Goal: Information Seeking & Learning: Compare options

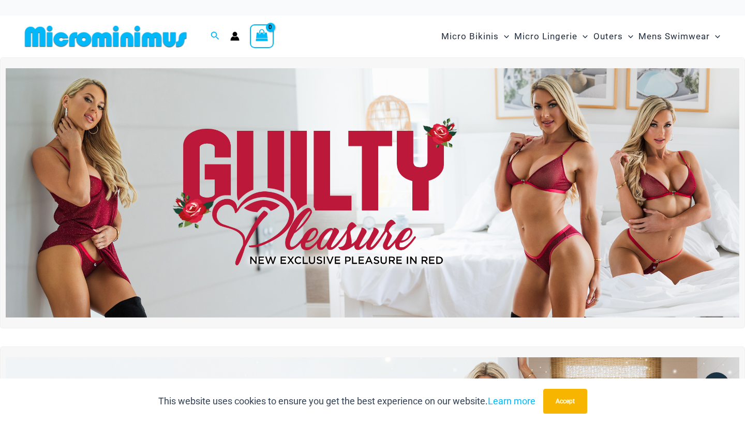
click at [555, 168] on img at bounding box center [373, 192] width 734 height 249
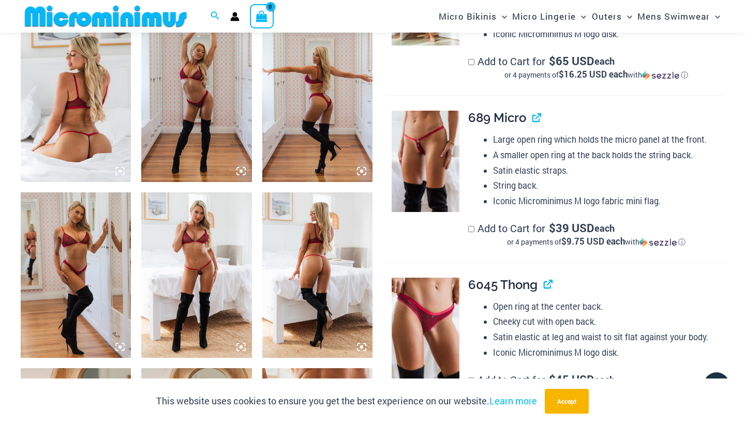
scroll to position [616, 0]
click at [409, 165] on img at bounding box center [426, 160] width 68 height 101
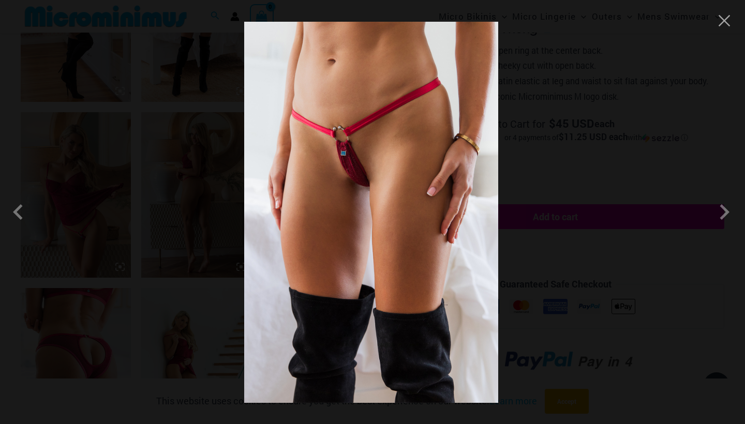
scroll to position [883, 0]
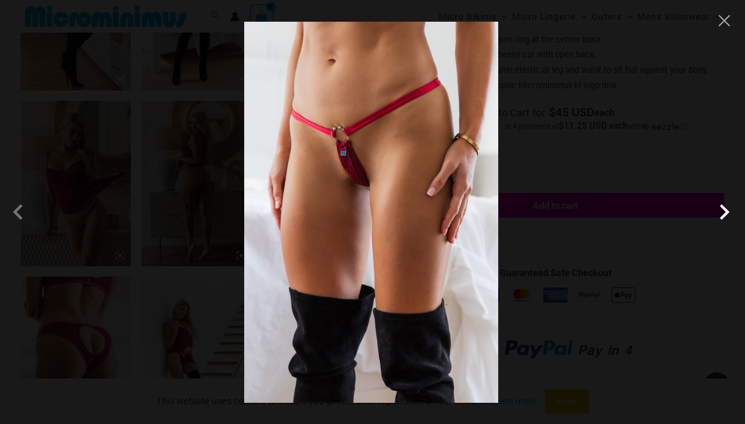
click at [717, 211] on span at bounding box center [724, 212] width 31 height 31
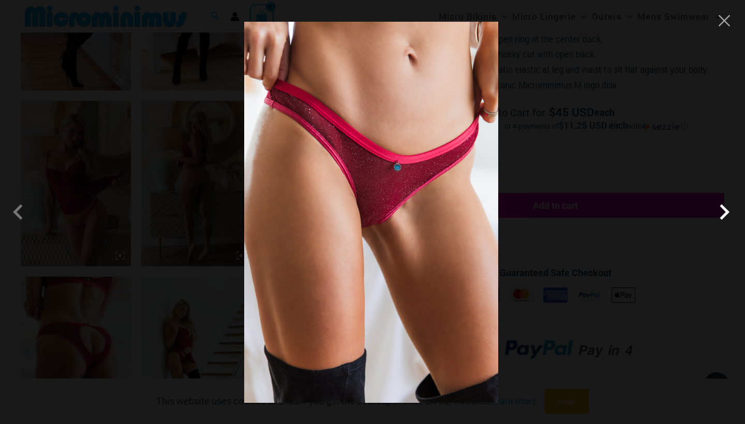
click at [717, 211] on span at bounding box center [724, 212] width 31 height 31
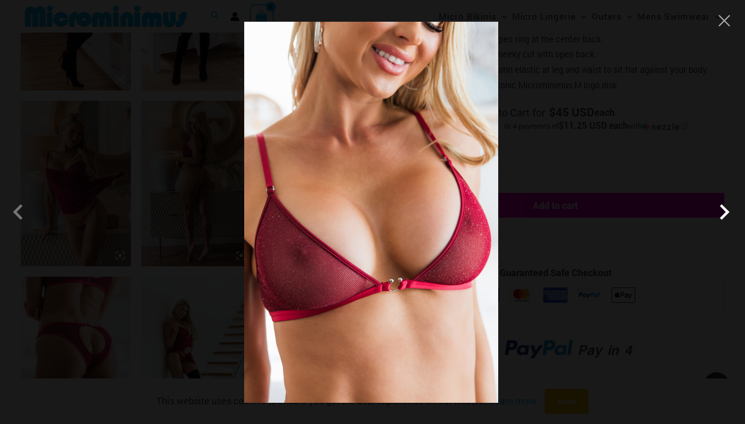
click at [717, 211] on span at bounding box center [724, 212] width 31 height 31
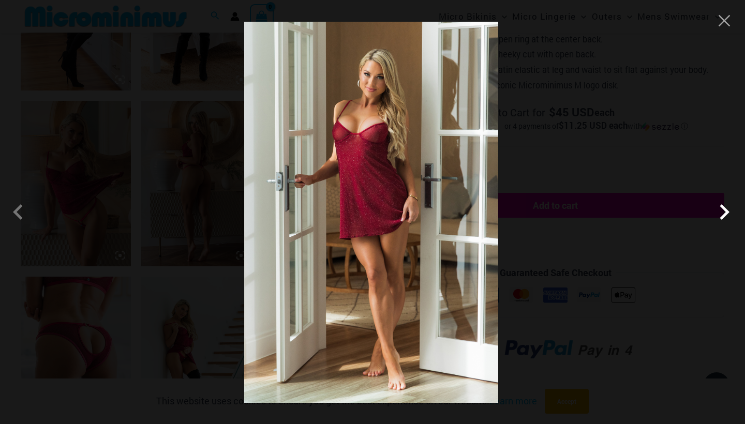
click at [717, 211] on span at bounding box center [724, 212] width 31 height 31
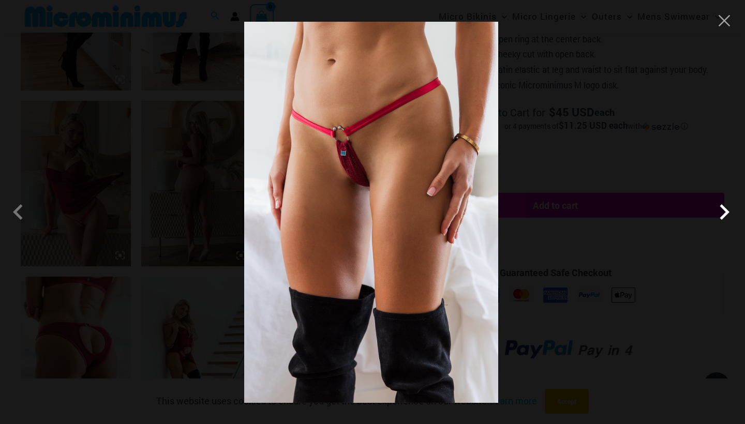
click at [717, 211] on span at bounding box center [724, 212] width 31 height 31
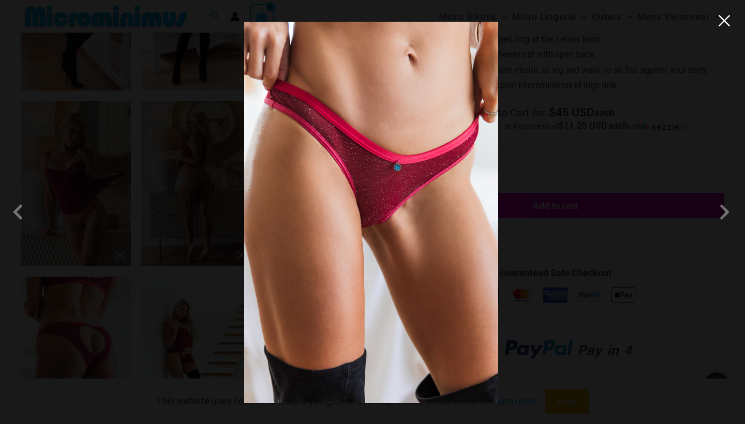
click at [726, 16] on button "Close" at bounding box center [725, 21] width 16 height 16
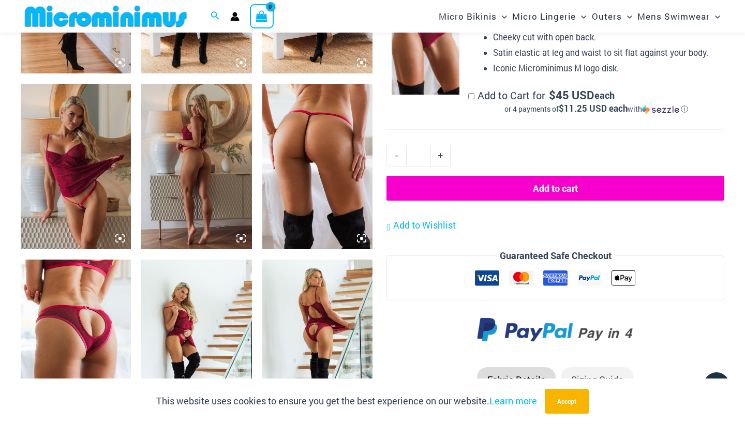
scroll to position [901, 0]
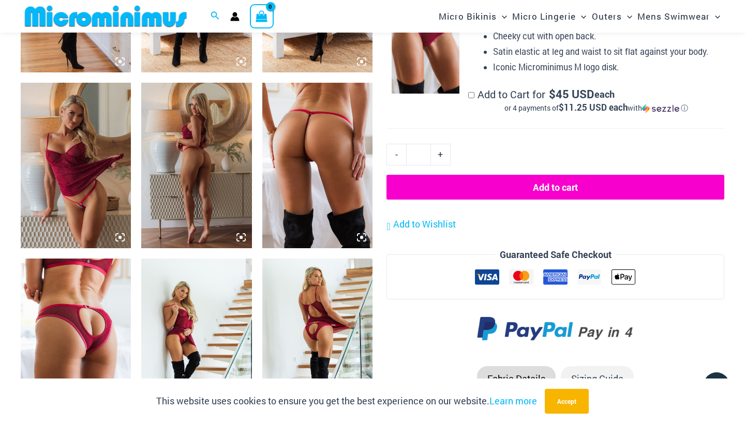
click at [294, 318] on img at bounding box center [317, 342] width 110 height 166
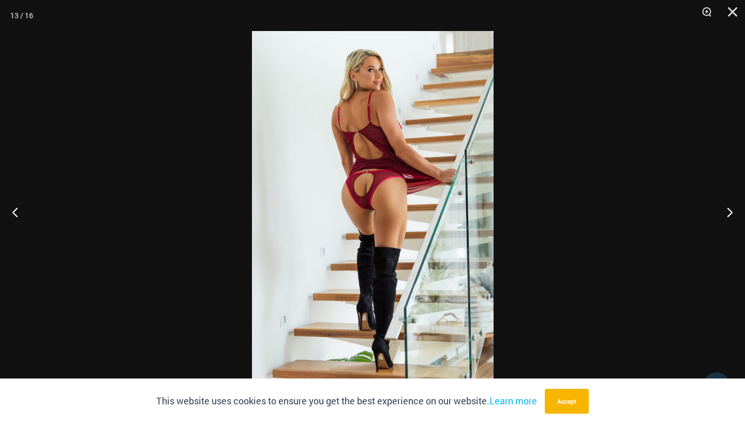
click at [393, 220] on img at bounding box center [373, 212] width 242 height 362
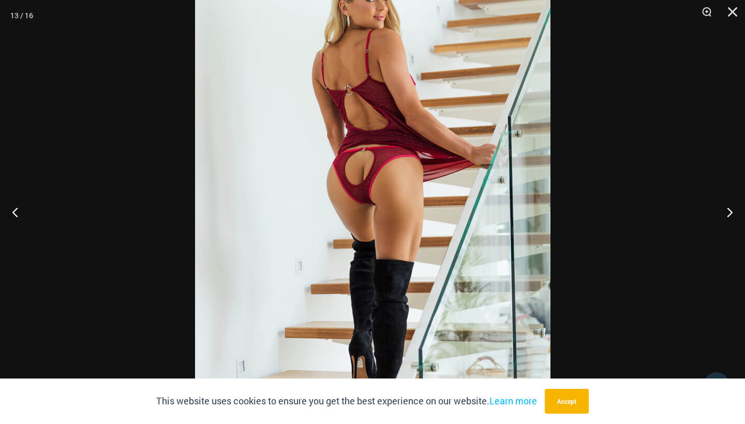
click at [368, 191] on img at bounding box center [372, 208] width 355 height 533
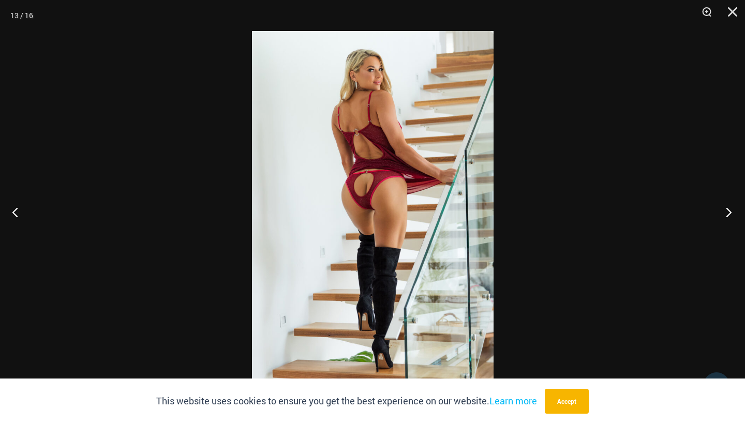
click at [730, 212] on button "Next" at bounding box center [725, 212] width 39 height 52
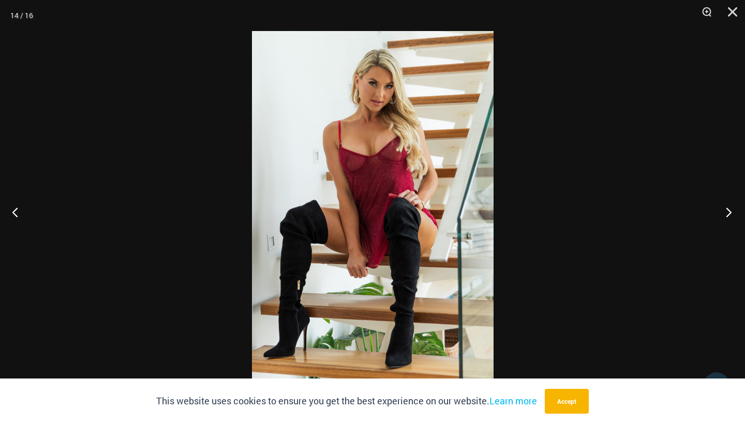
click at [730, 212] on button "Next" at bounding box center [725, 212] width 39 height 52
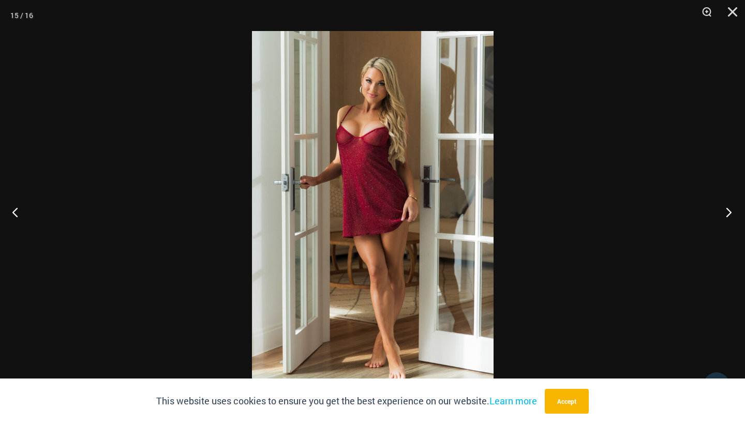
click at [730, 212] on button "Next" at bounding box center [725, 212] width 39 height 52
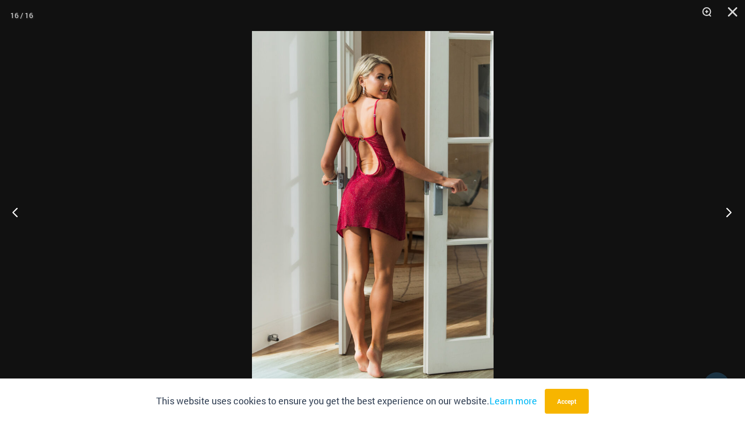
click at [730, 212] on button "Next" at bounding box center [725, 212] width 39 height 52
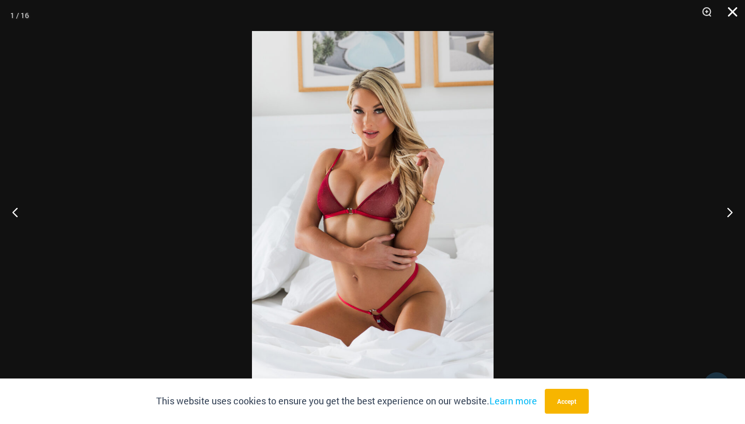
click at [728, 15] on button "Close" at bounding box center [729, 15] width 26 height 31
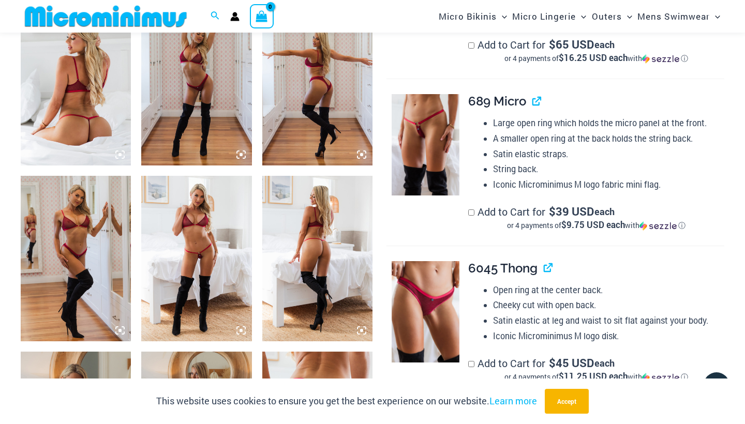
scroll to position [629, 0]
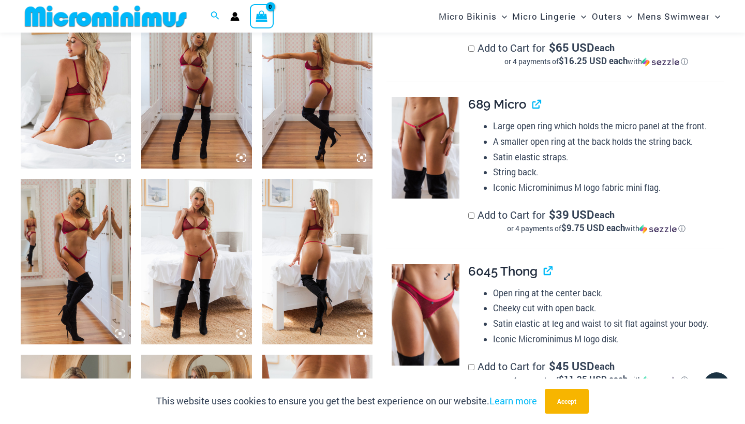
click at [423, 330] on img at bounding box center [426, 314] width 68 height 101
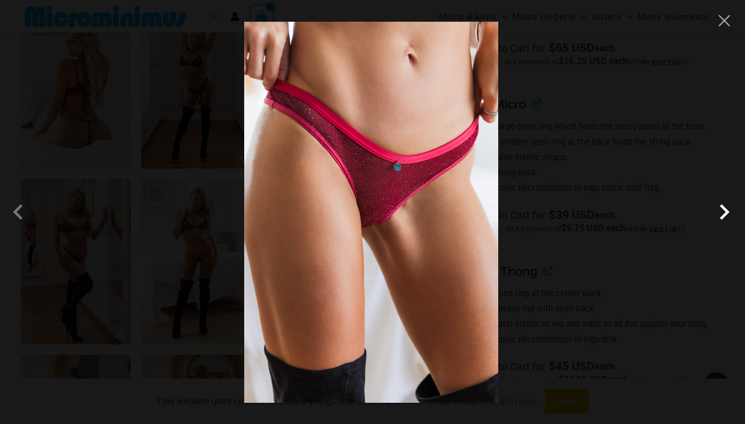
click at [717, 212] on span at bounding box center [724, 212] width 31 height 31
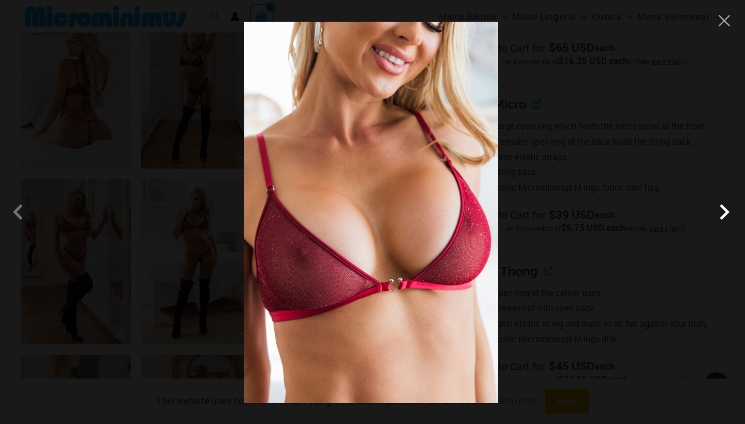
click at [717, 212] on span at bounding box center [724, 212] width 31 height 31
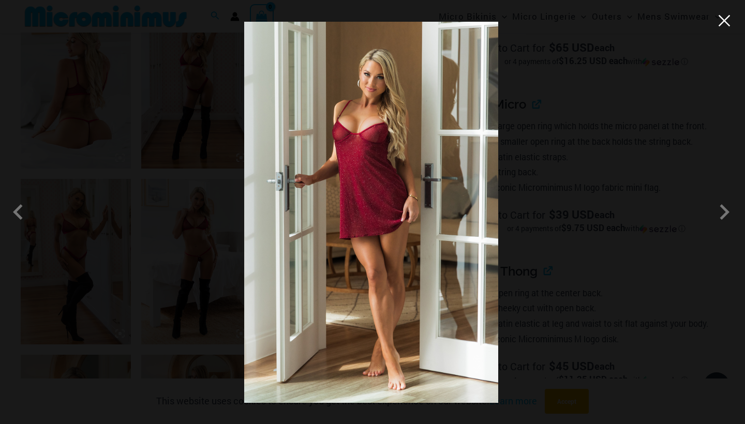
click at [722, 26] on button "Close" at bounding box center [725, 21] width 16 height 16
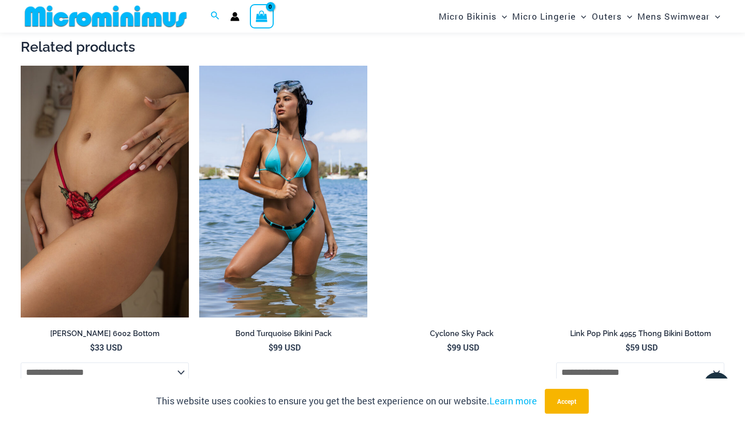
scroll to position [1845, 0]
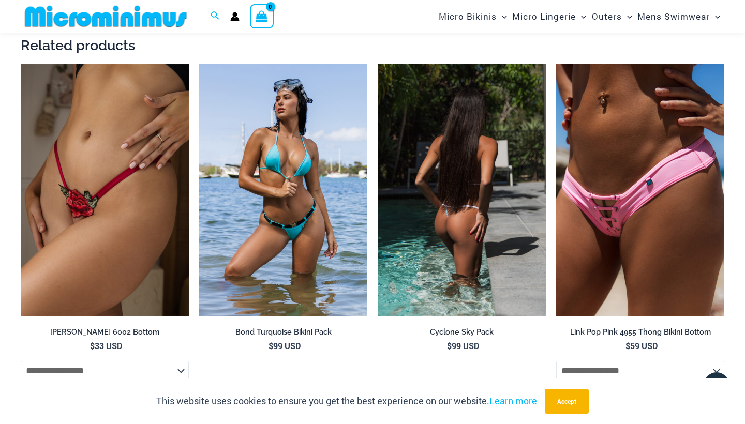
click at [456, 188] on img at bounding box center [462, 190] width 168 height 252
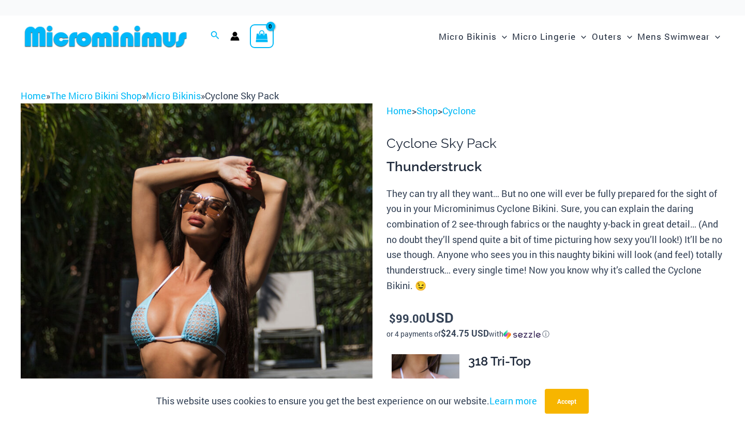
click at [200, 310] on img at bounding box center [197, 367] width 352 height 528
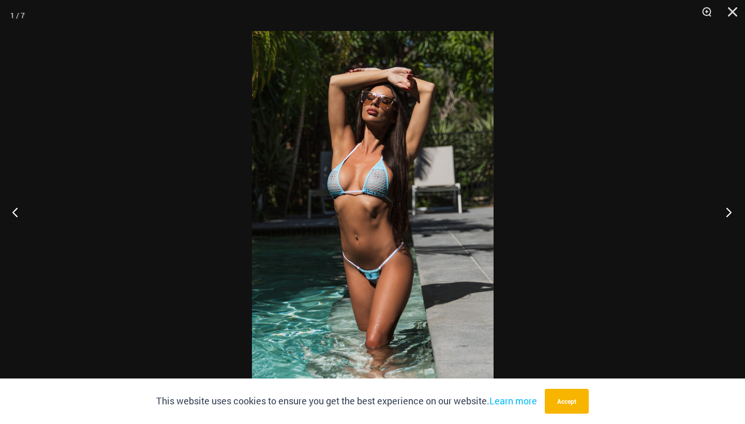
click at [723, 212] on button "Next" at bounding box center [725, 212] width 39 height 52
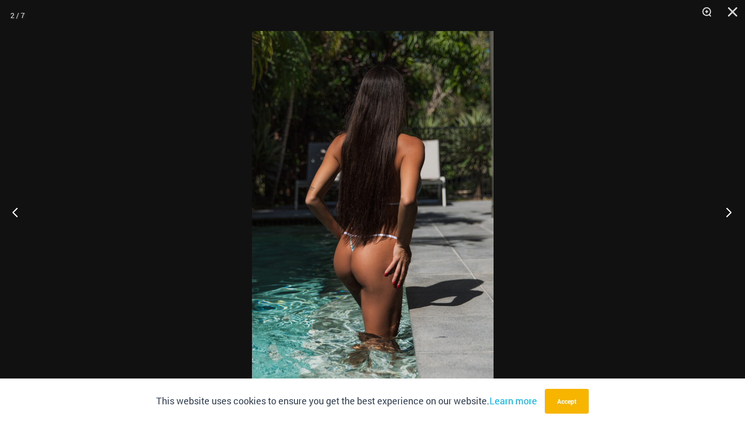
click at [723, 212] on button "Next" at bounding box center [725, 212] width 39 height 52
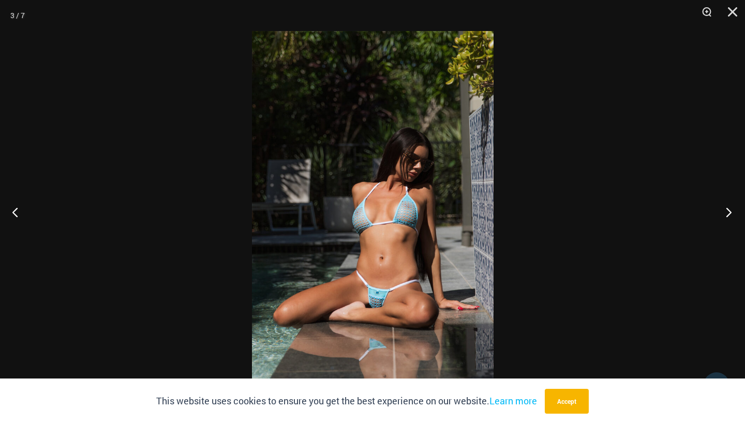
click at [723, 212] on button "Next" at bounding box center [725, 212] width 39 height 52
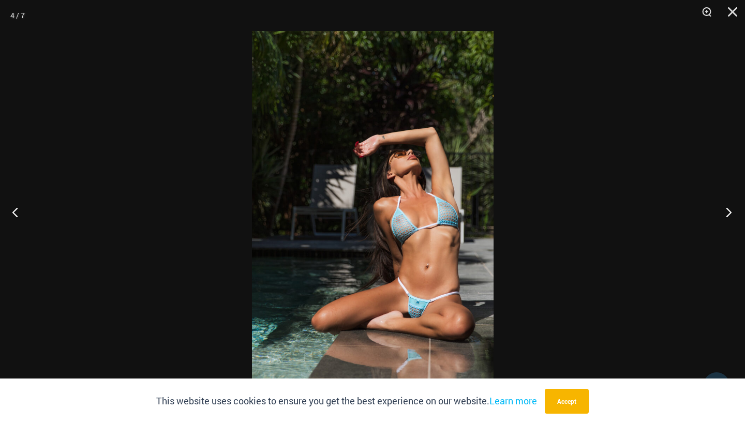
click at [723, 212] on button "Next" at bounding box center [725, 212] width 39 height 52
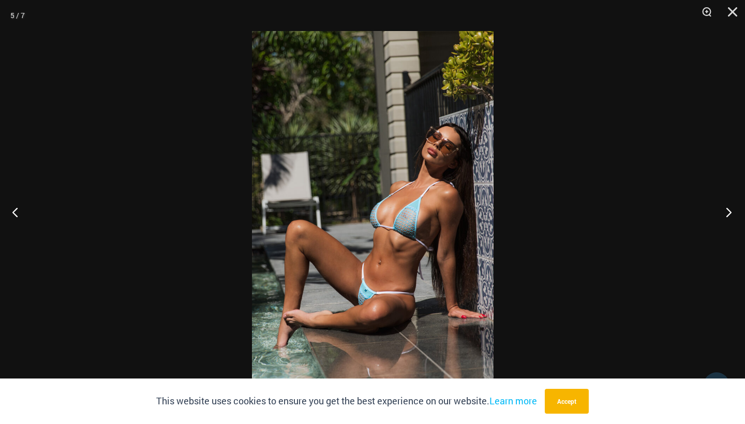
click at [723, 212] on button "Next" at bounding box center [725, 212] width 39 height 52
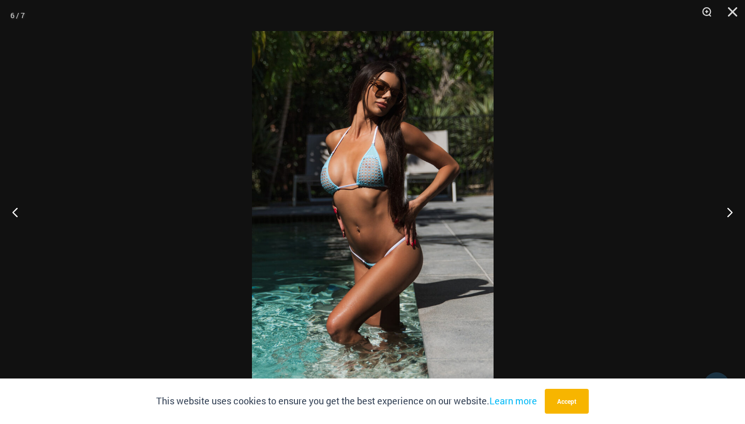
click at [648, 168] on div at bounding box center [372, 212] width 745 height 424
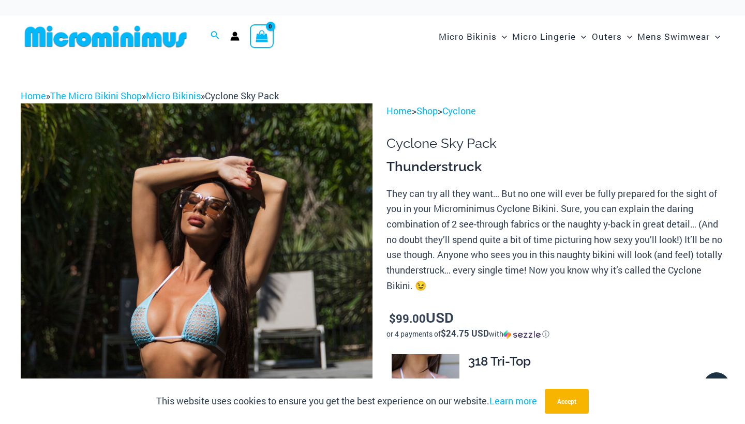
click at [205, 329] on img at bounding box center [197, 367] width 352 height 528
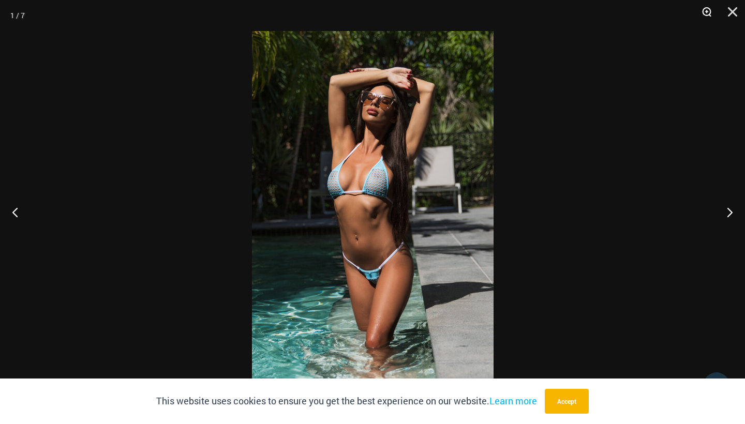
click at [704, 11] on button "Zoom" at bounding box center [703, 15] width 26 height 31
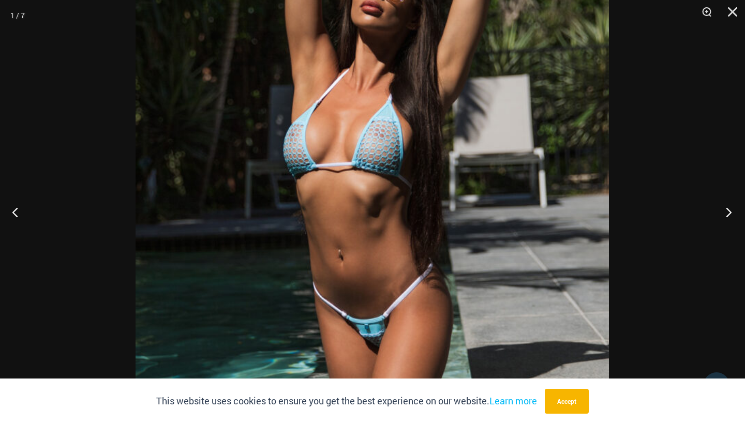
click at [726, 206] on button "Next" at bounding box center [725, 212] width 39 height 52
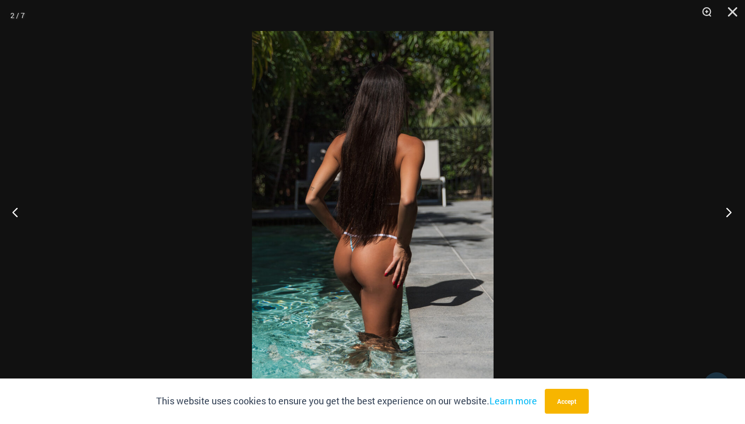
click at [726, 206] on button "Next" at bounding box center [725, 212] width 39 height 52
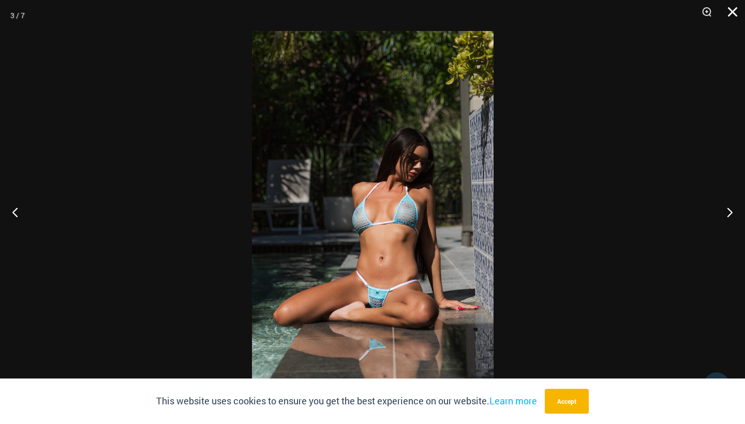
click at [729, 10] on button "Close" at bounding box center [729, 15] width 26 height 31
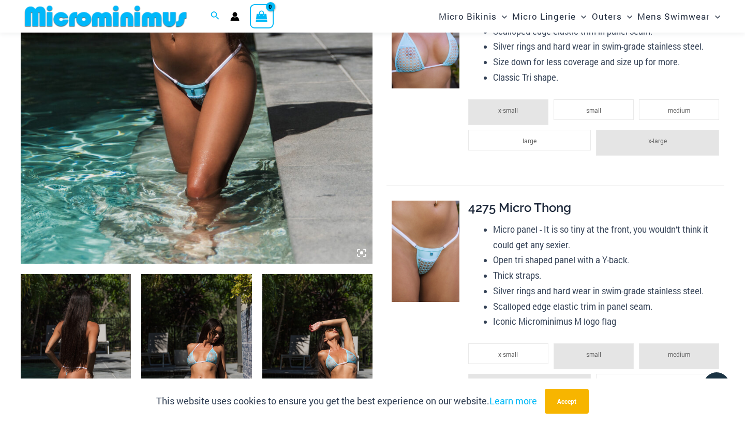
scroll to position [363, 0]
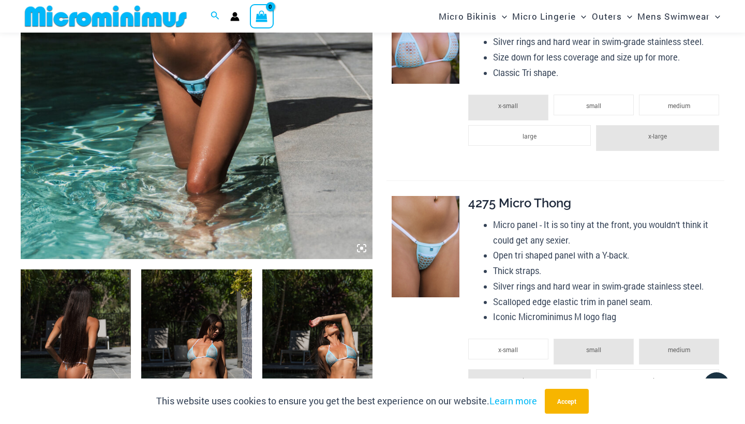
click at [415, 72] on img at bounding box center [426, 32] width 68 height 101
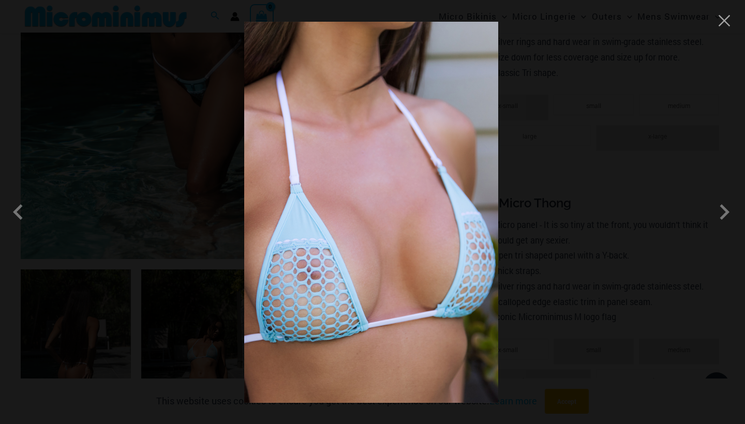
click at [415, 72] on img at bounding box center [371, 212] width 254 height 381
click at [727, 212] on span at bounding box center [724, 212] width 31 height 31
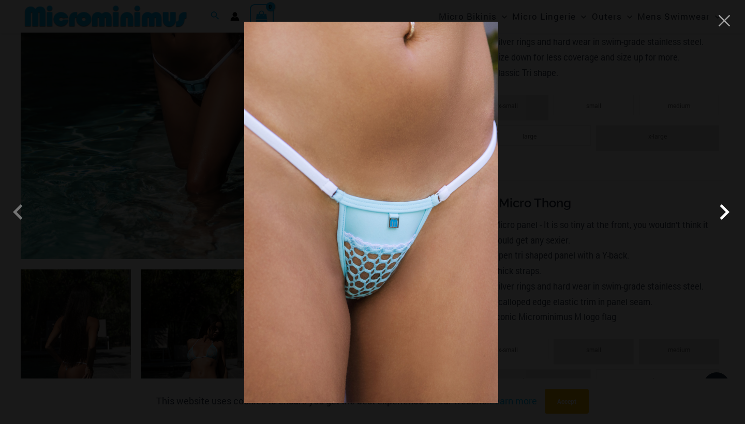
click at [727, 212] on span at bounding box center [724, 212] width 31 height 31
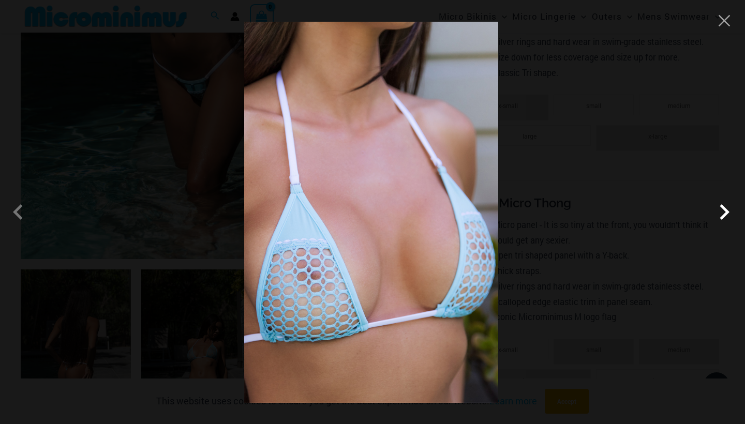
click at [727, 212] on span at bounding box center [724, 212] width 31 height 31
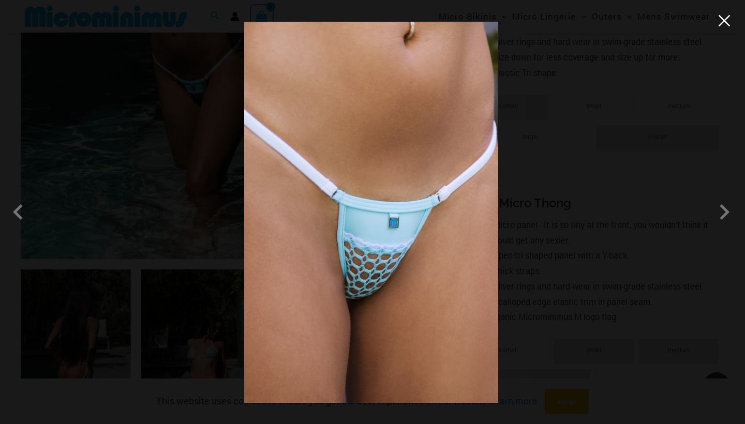
click at [722, 21] on button "Close" at bounding box center [725, 21] width 16 height 16
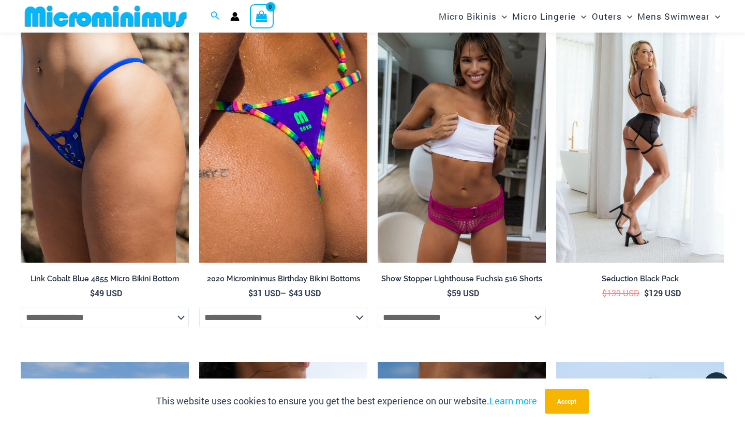
scroll to position [1691, 0]
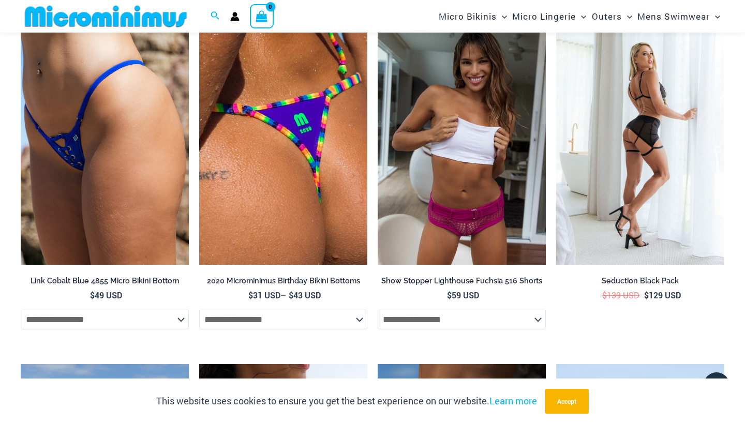
click at [636, 90] on img at bounding box center [640, 139] width 168 height 252
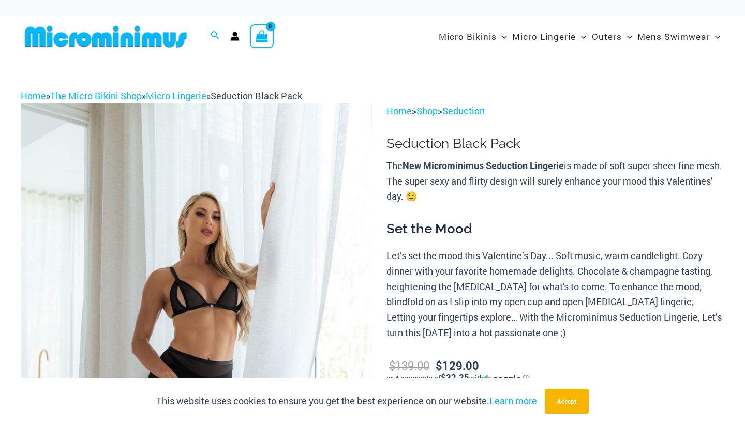
click at [217, 301] on img at bounding box center [197, 367] width 352 height 528
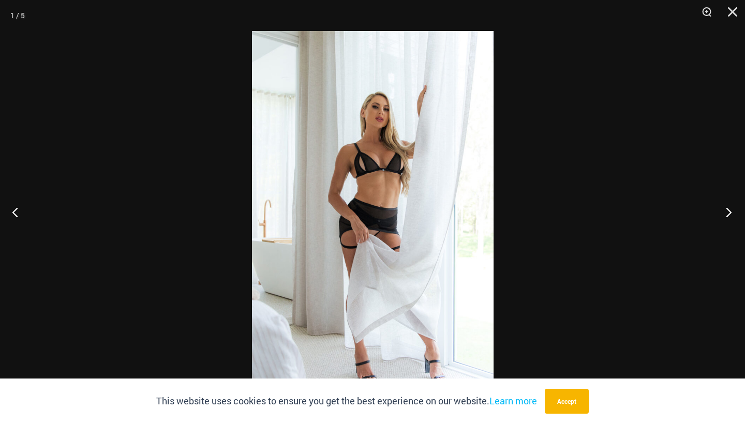
click at [731, 211] on button "Next" at bounding box center [725, 212] width 39 height 52
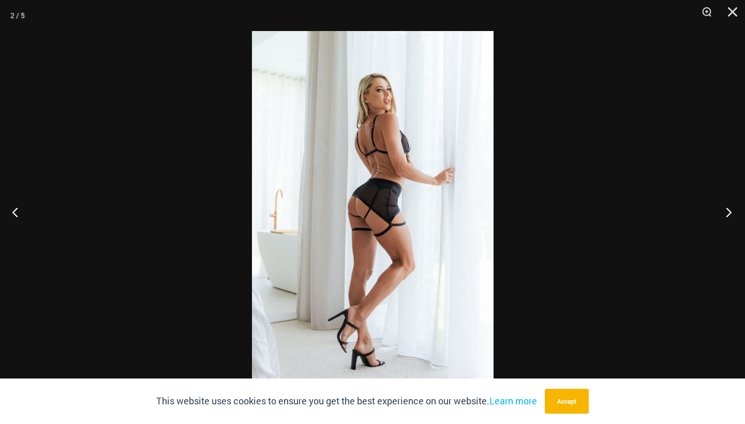
click at [731, 211] on button "Next" at bounding box center [725, 212] width 39 height 52
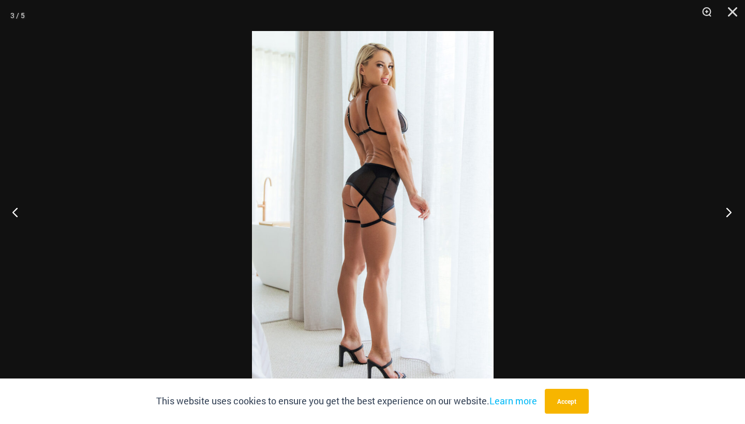
click at [731, 211] on button "Next" at bounding box center [725, 212] width 39 height 52
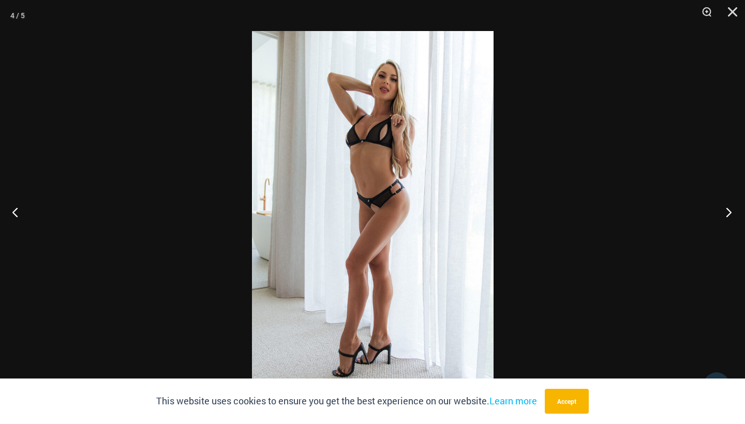
click at [731, 211] on button "Next" at bounding box center [725, 212] width 39 height 52
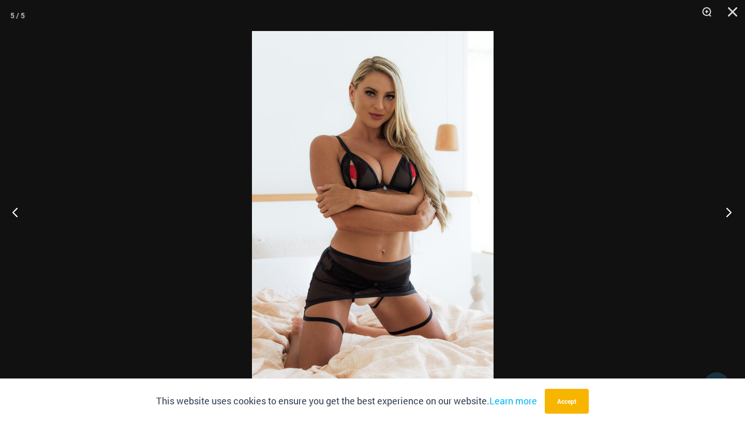
click at [725, 219] on button "Next" at bounding box center [725, 212] width 39 height 52
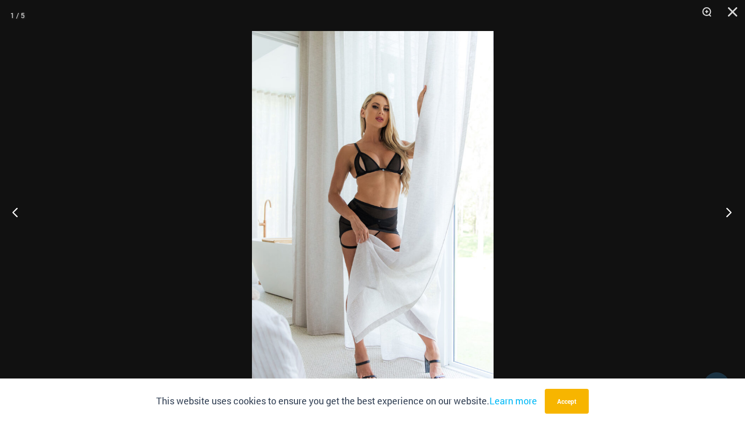
click at [725, 219] on button "Next" at bounding box center [725, 212] width 39 height 52
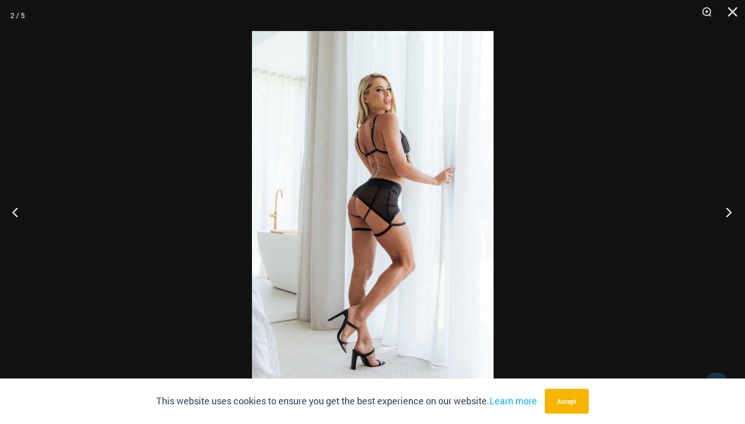
click at [725, 219] on button "Next" at bounding box center [725, 212] width 39 height 52
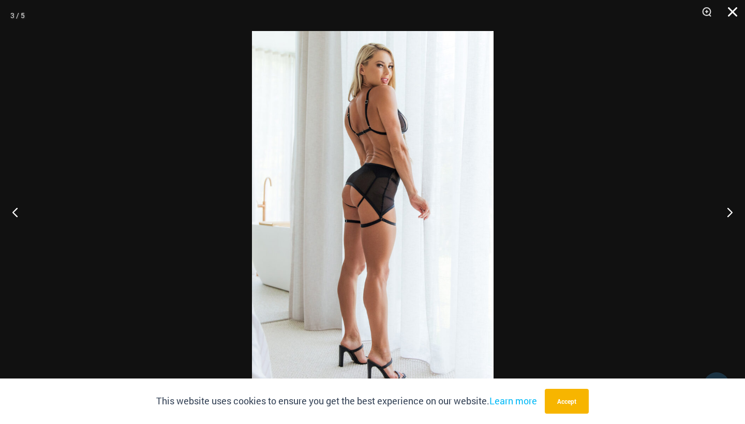
click at [735, 13] on button "Close" at bounding box center [729, 15] width 26 height 31
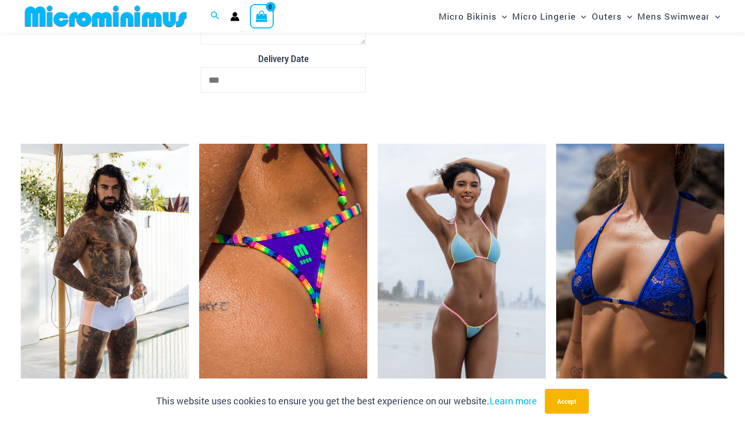
scroll to position [2043, 0]
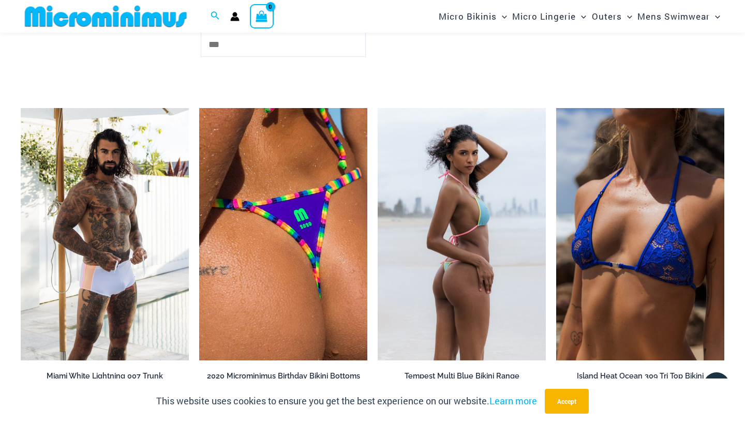
click at [473, 237] on img at bounding box center [462, 234] width 168 height 252
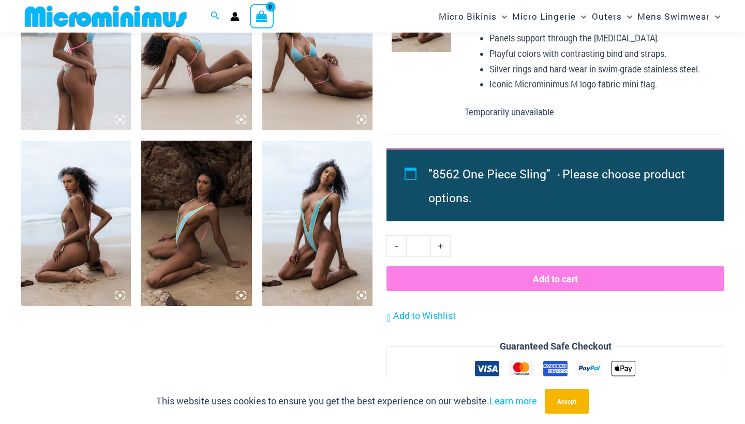
scroll to position [632, 0]
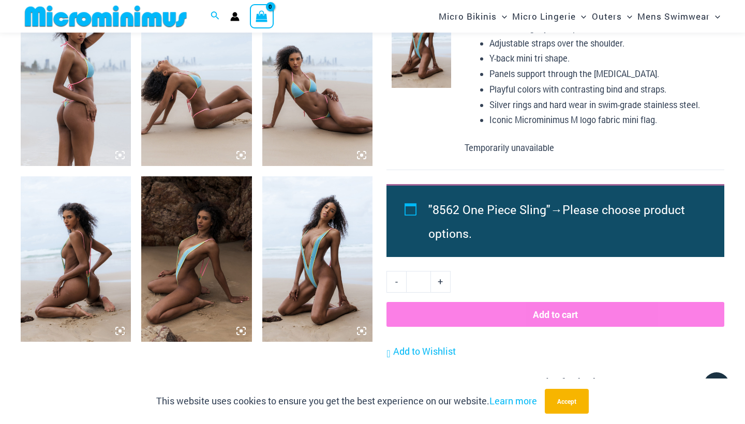
click at [93, 274] on img at bounding box center [76, 259] width 110 height 166
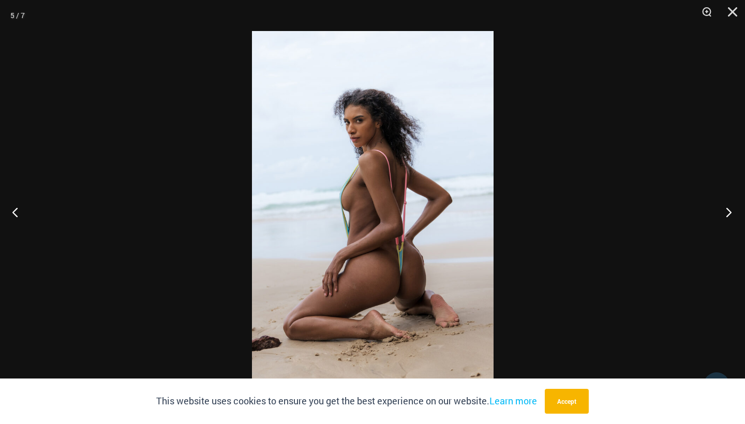
click at [729, 209] on button "Next" at bounding box center [725, 212] width 39 height 52
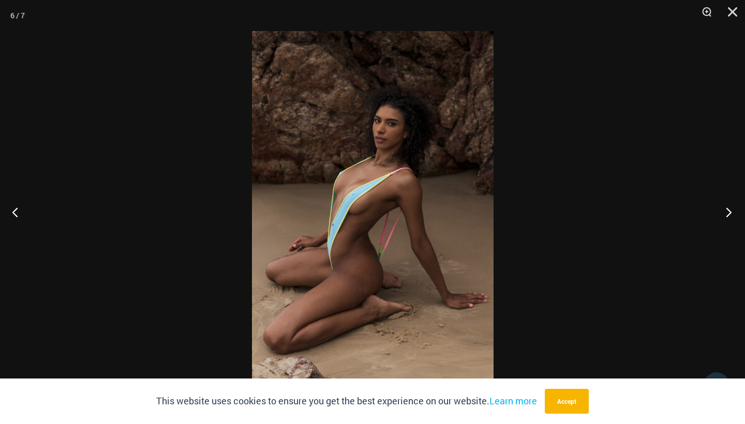
click at [729, 209] on button "Next" at bounding box center [725, 212] width 39 height 52
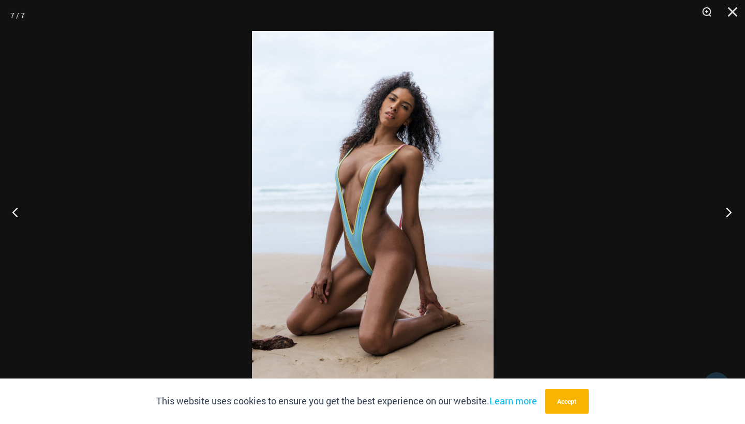
click at [729, 209] on button "Next" at bounding box center [725, 212] width 39 height 52
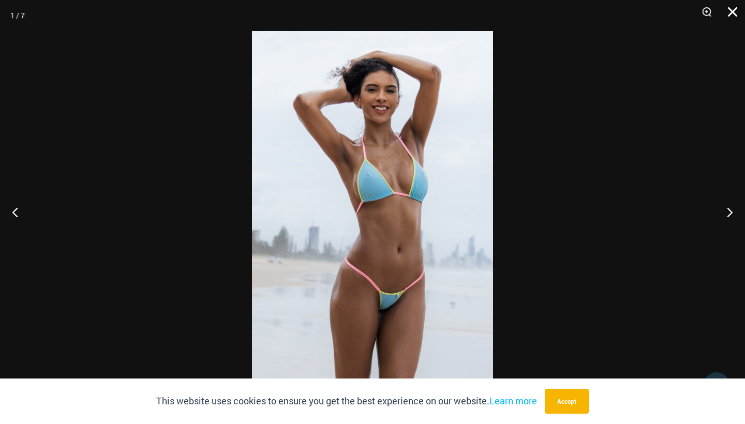
click at [729, 13] on button "Close" at bounding box center [729, 15] width 26 height 31
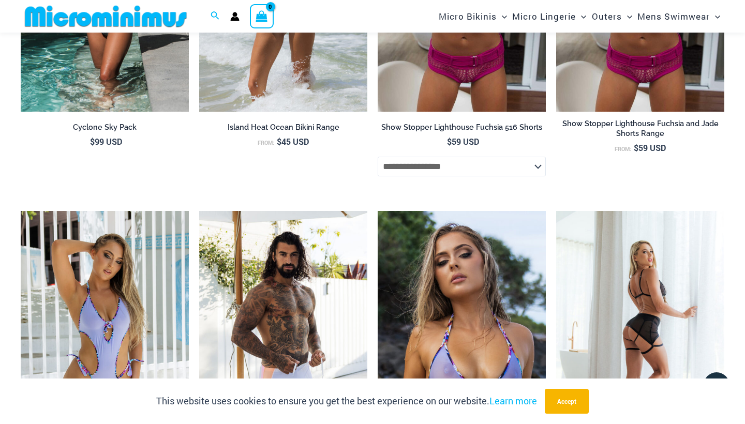
scroll to position [1817, 0]
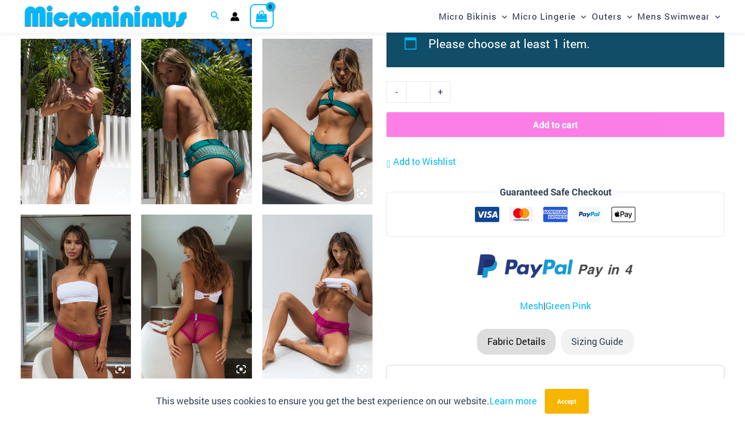
scroll to position [598, 0]
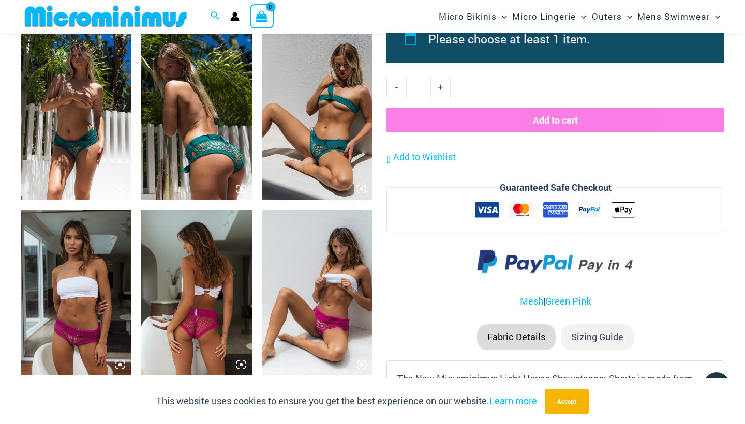
click at [331, 148] on img at bounding box center [317, 117] width 110 height 166
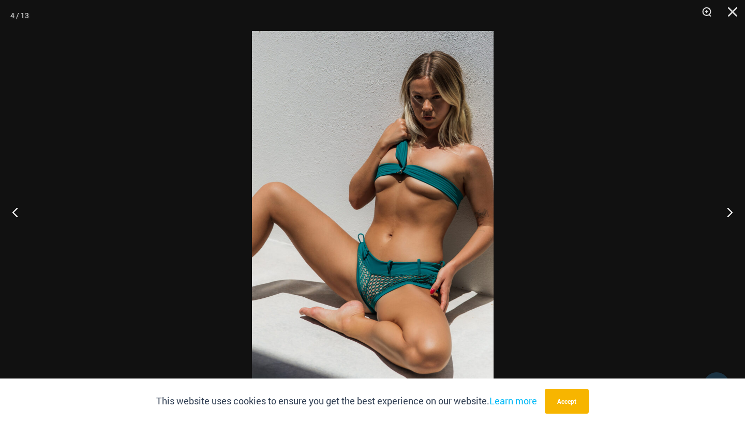
click at [417, 196] on img at bounding box center [373, 212] width 242 height 362
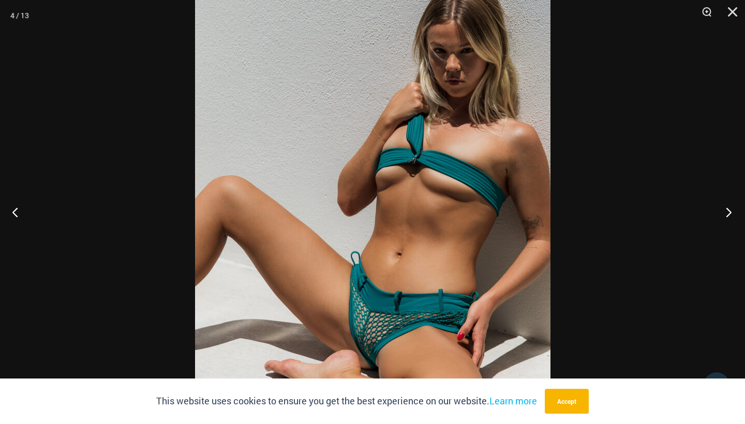
click at [731, 211] on button "Next" at bounding box center [725, 212] width 39 height 52
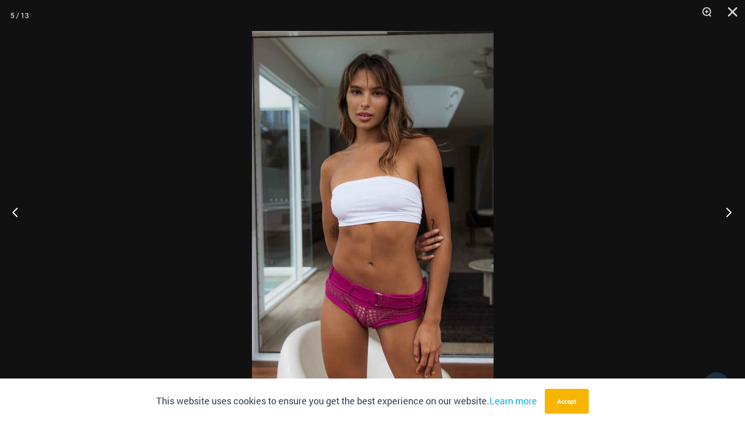
click at [731, 211] on button "Next" at bounding box center [725, 212] width 39 height 52
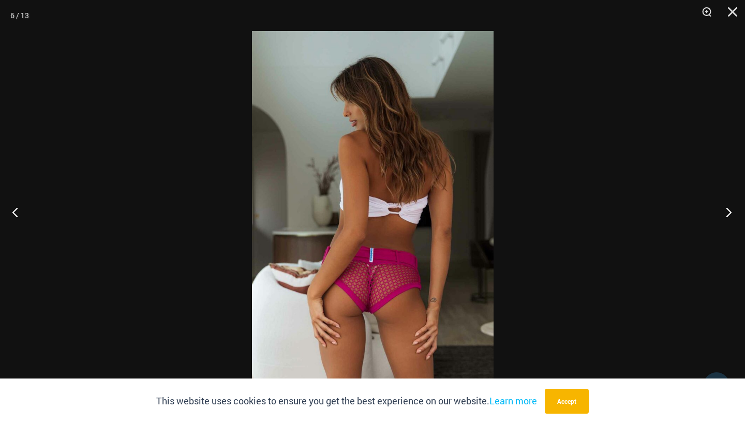
click at [731, 211] on button "Next" at bounding box center [725, 212] width 39 height 52
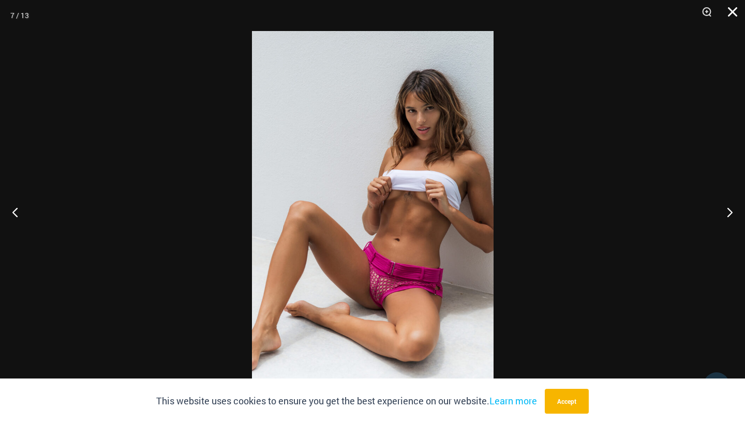
click at [733, 14] on button "Close" at bounding box center [729, 15] width 26 height 31
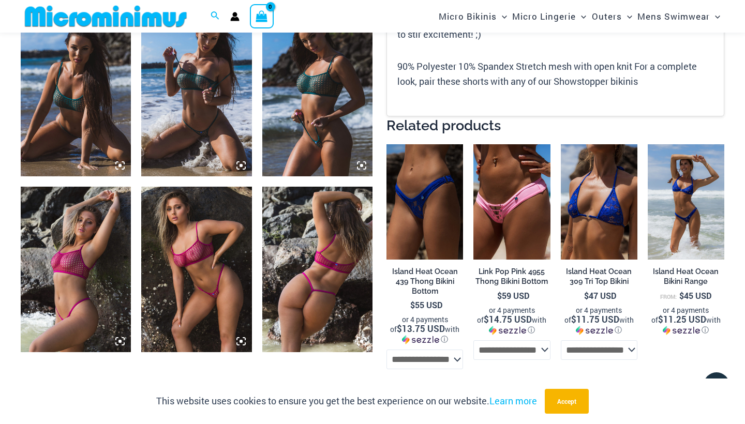
scroll to position [974, 0]
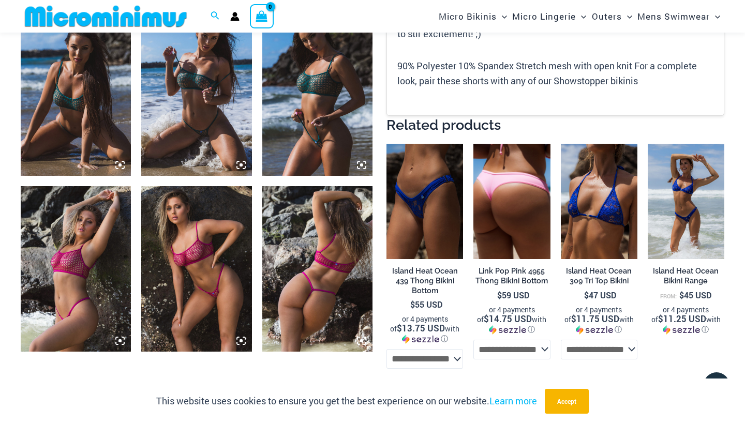
click at [506, 200] on img at bounding box center [511, 201] width 77 height 115
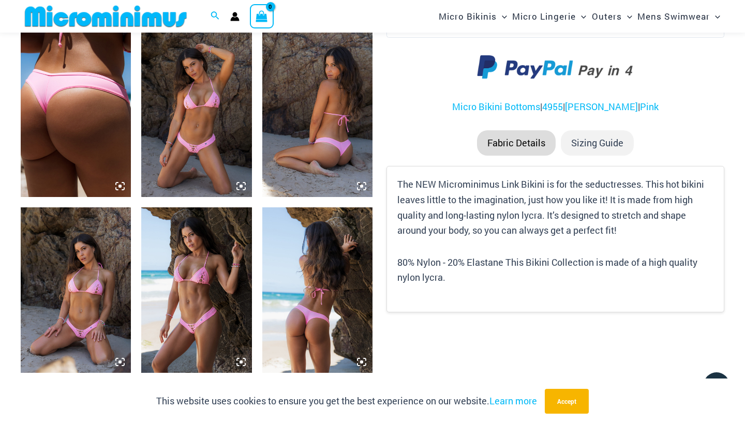
scroll to position [604, 0]
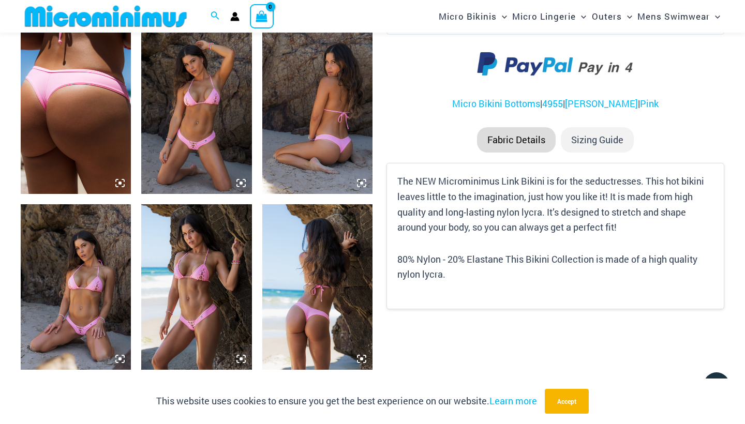
click at [199, 162] on img at bounding box center [196, 111] width 110 height 166
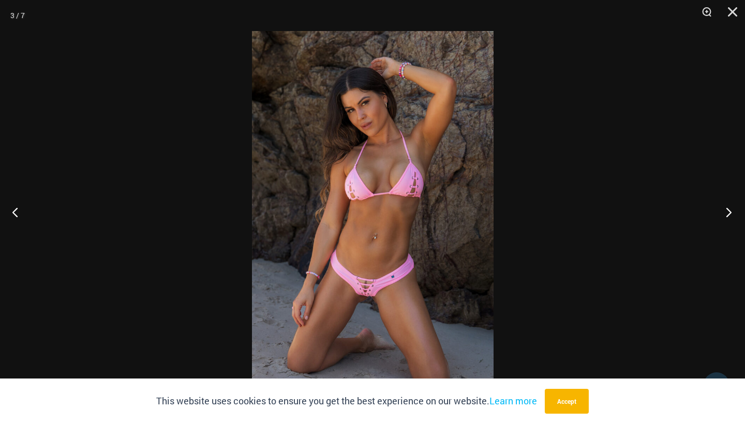
click at [733, 213] on button "Next" at bounding box center [725, 212] width 39 height 52
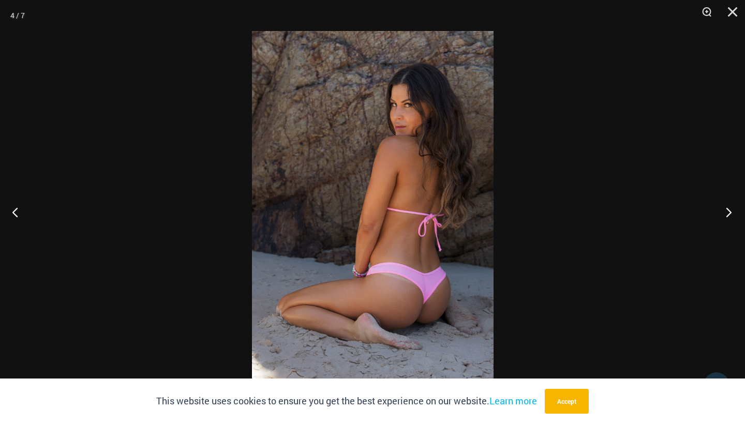
click at [733, 213] on button "Next" at bounding box center [725, 212] width 39 height 52
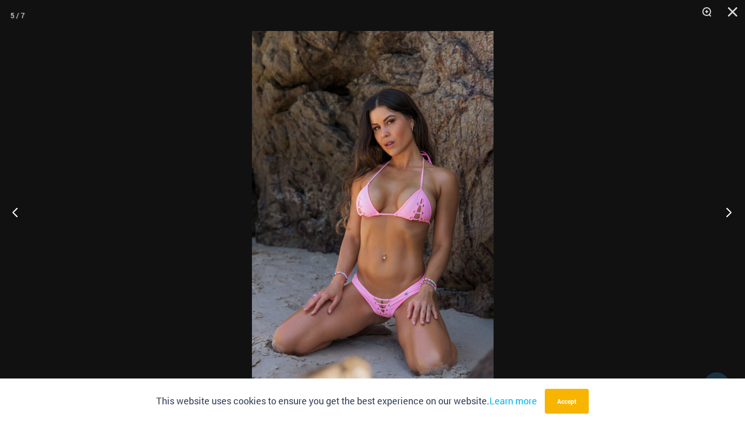
click at [733, 213] on button "Next" at bounding box center [725, 212] width 39 height 52
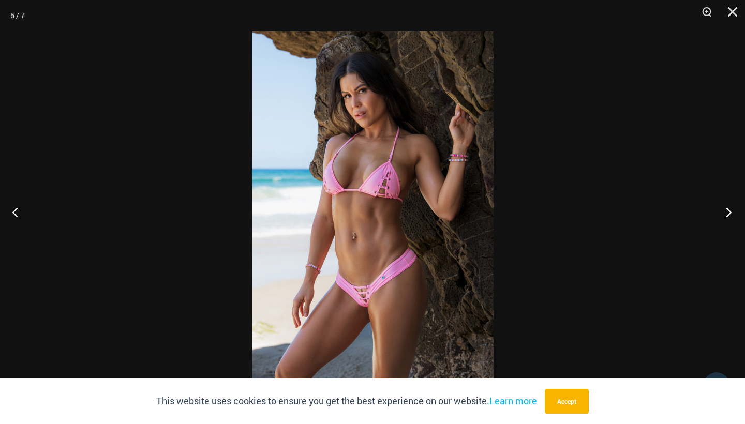
click at [733, 213] on button "Next" at bounding box center [725, 212] width 39 height 52
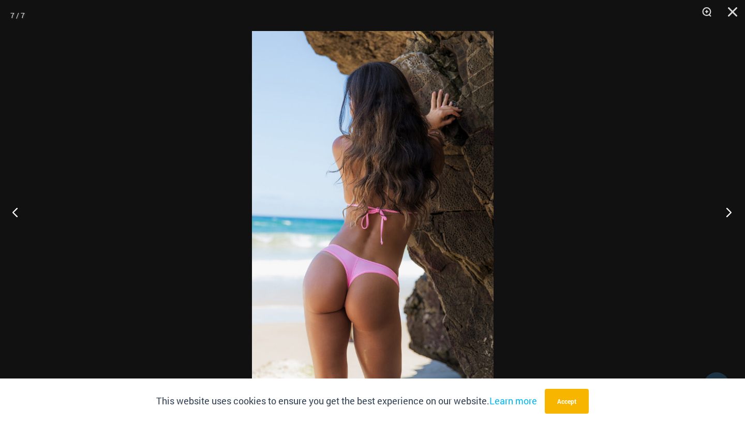
click at [733, 213] on button "Next" at bounding box center [725, 212] width 39 height 52
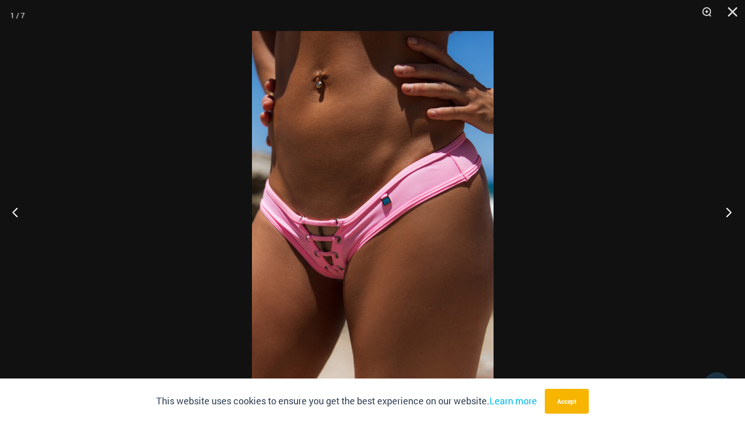
click at [733, 213] on button "Next" at bounding box center [725, 212] width 39 height 52
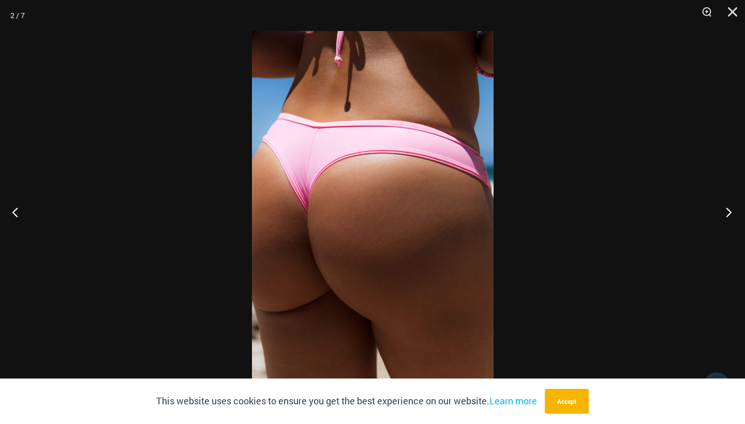
click at [733, 213] on button "Next" at bounding box center [725, 212] width 39 height 52
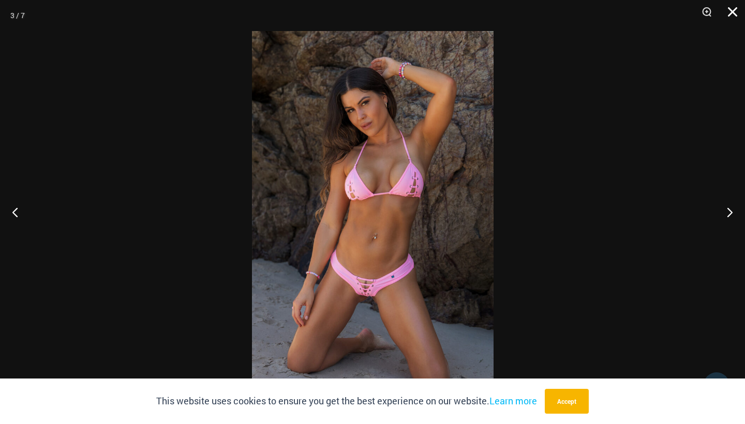
click at [733, 10] on button "Close" at bounding box center [729, 15] width 26 height 31
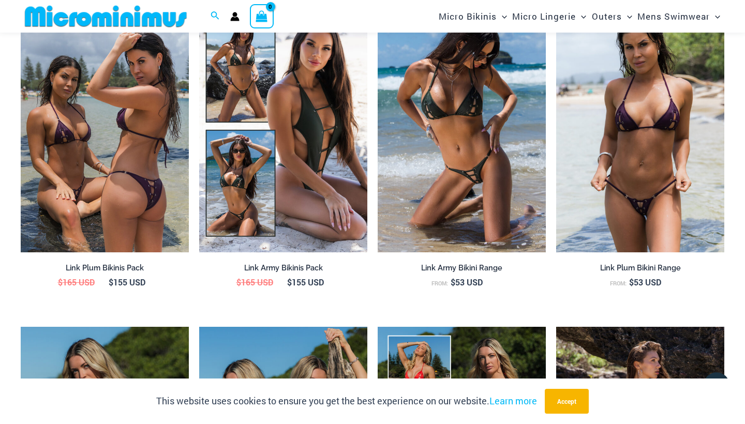
scroll to position [1018, 0]
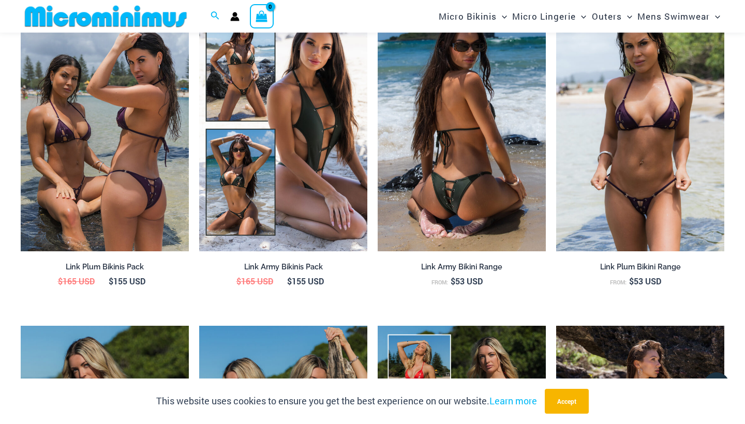
click at [490, 171] on img at bounding box center [462, 125] width 168 height 252
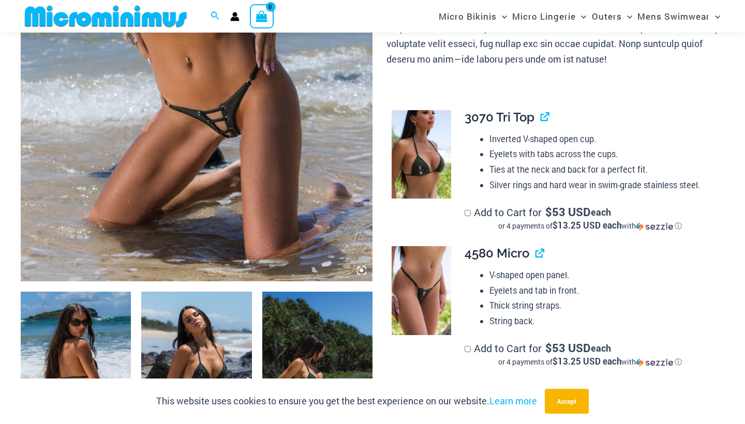
scroll to position [371, 0]
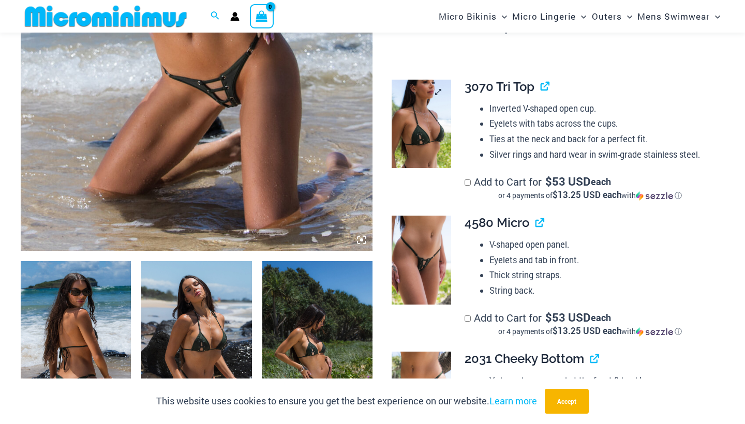
click at [413, 127] on img at bounding box center [421, 124] width 59 height 89
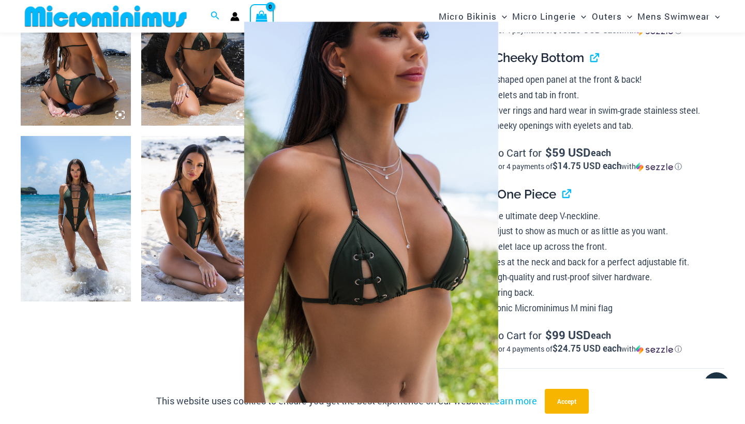
scroll to position [674, 0]
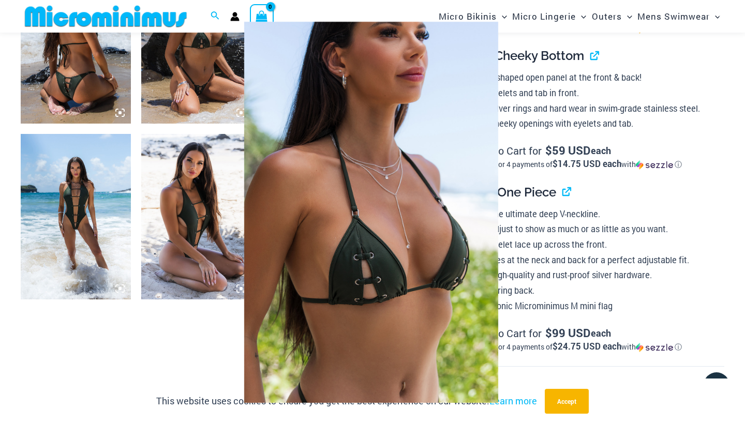
click at [109, 236] on div at bounding box center [372, 212] width 745 height 424
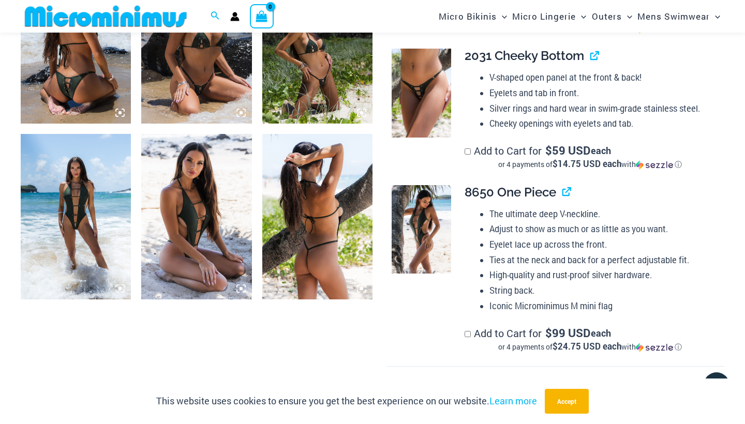
click at [59, 282] on img at bounding box center [76, 217] width 110 height 166
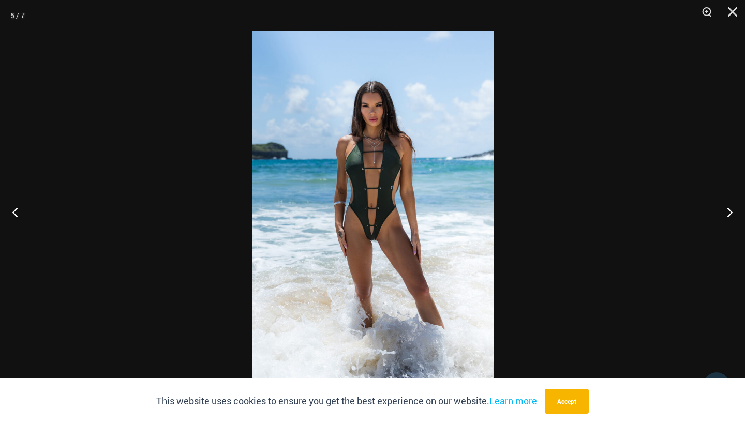
click at [345, 245] on img at bounding box center [373, 212] width 242 height 362
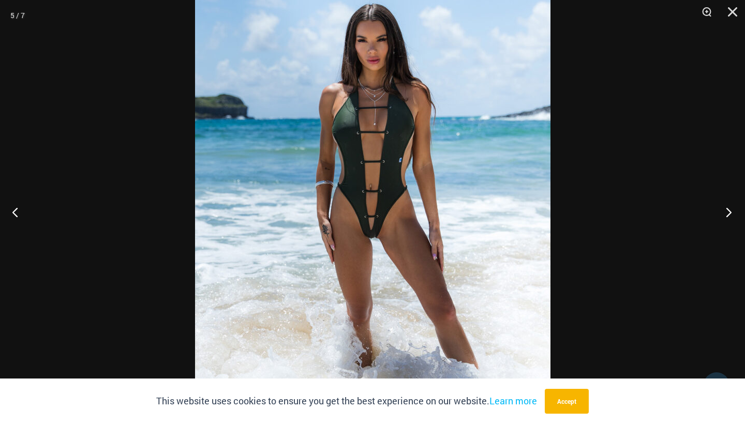
click at [729, 206] on button "Next" at bounding box center [725, 212] width 39 height 52
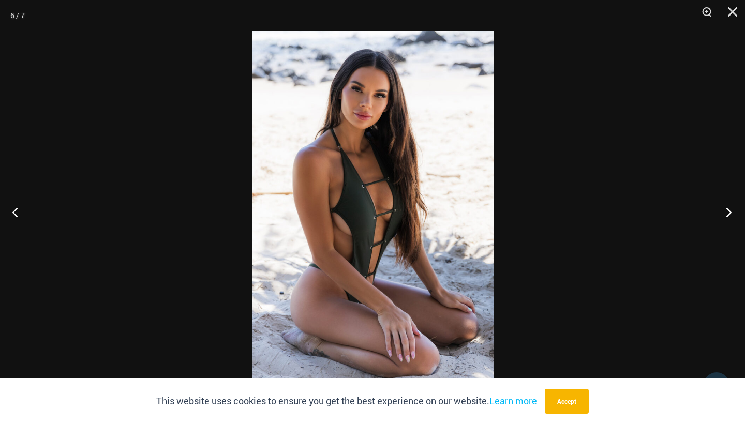
click at [729, 206] on button "Next" at bounding box center [725, 212] width 39 height 52
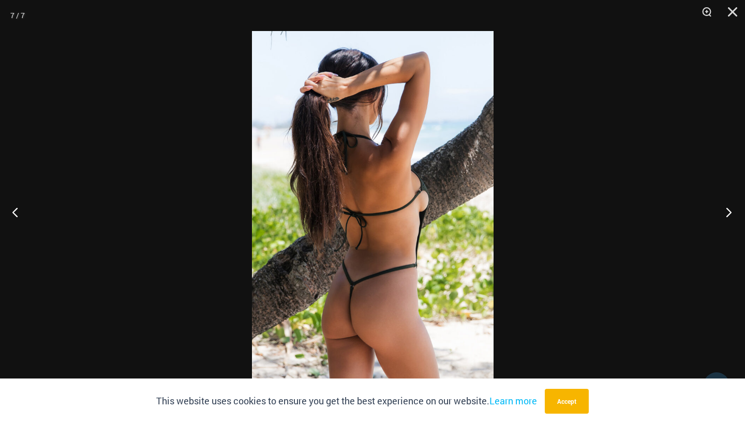
click at [729, 206] on button "Next" at bounding box center [725, 212] width 39 height 52
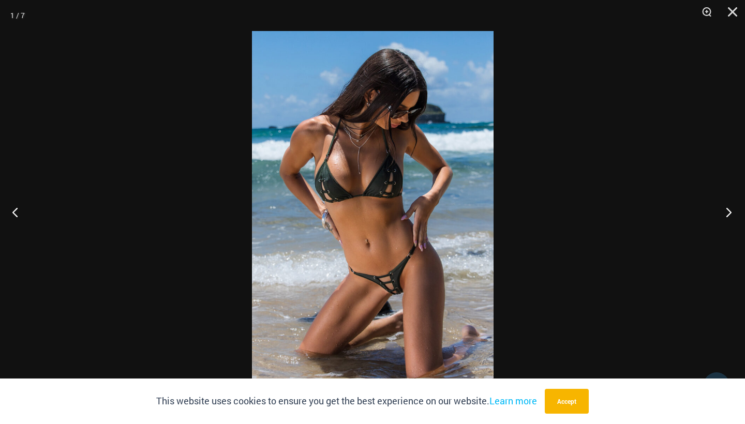
click at [729, 206] on button "Next" at bounding box center [725, 212] width 39 height 52
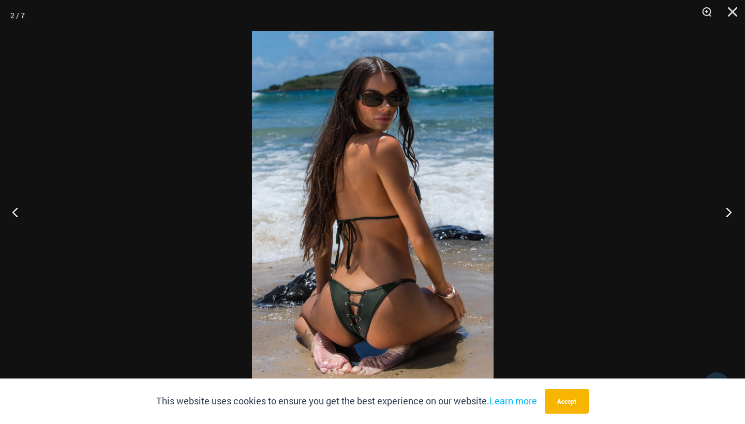
click at [729, 206] on button "Next" at bounding box center [725, 212] width 39 height 52
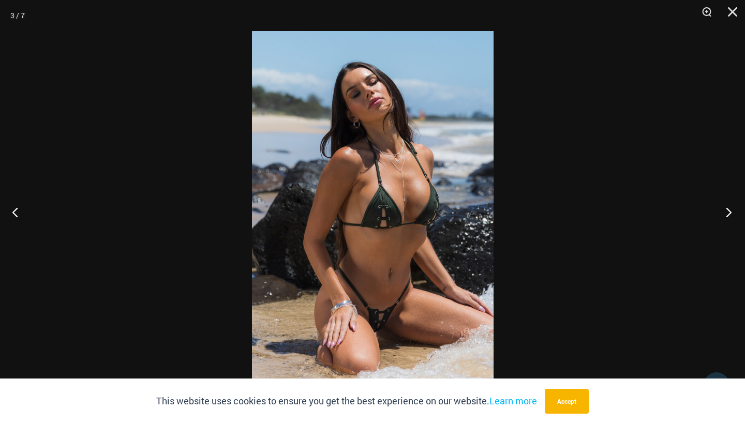
click at [729, 206] on button "Next" at bounding box center [725, 212] width 39 height 52
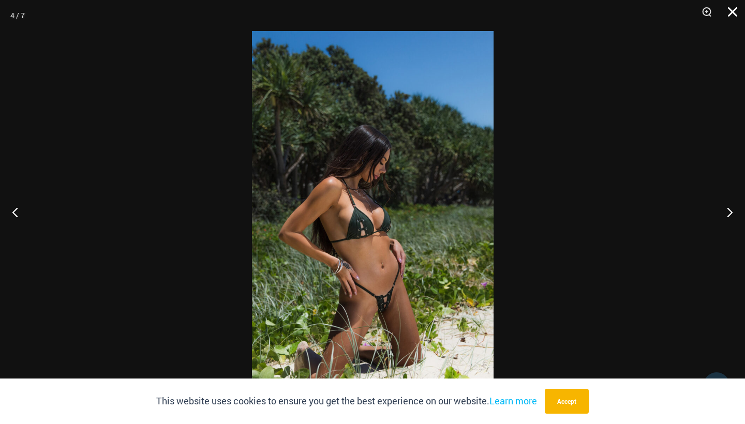
click at [734, 23] on button "Close" at bounding box center [729, 15] width 26 height 31
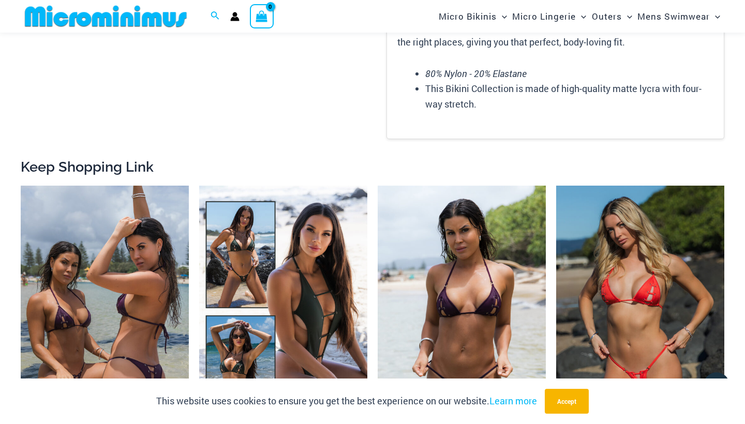
scroll to position [1385, 0]
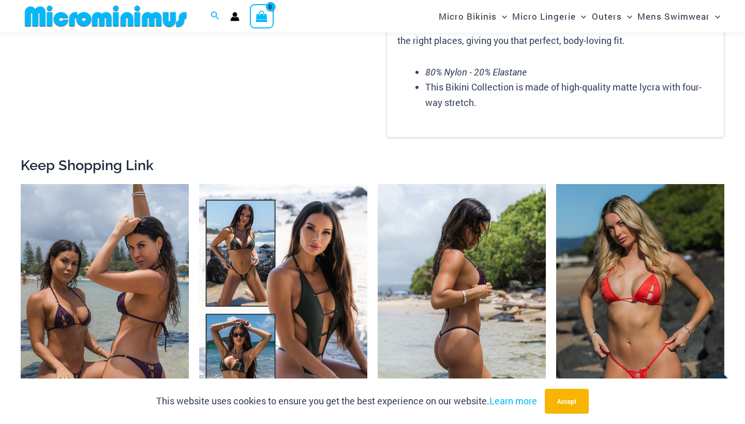
click at [453, 278] on img at bounding box center [462, 310] width 168 height 252
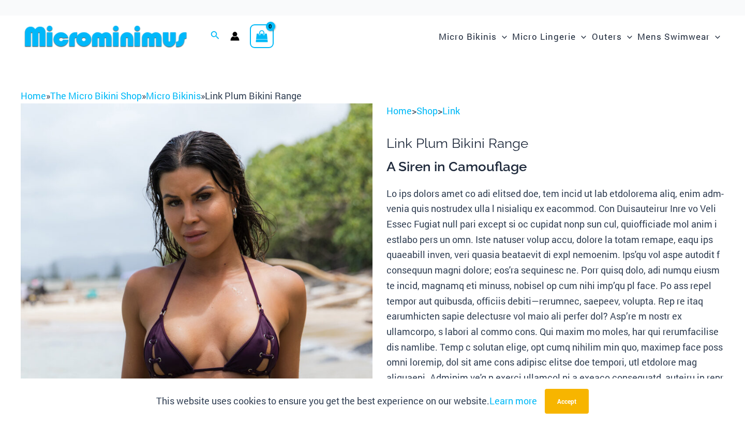
click at [235, 356] on img at bounding box center [197, 367] width 352 height 528
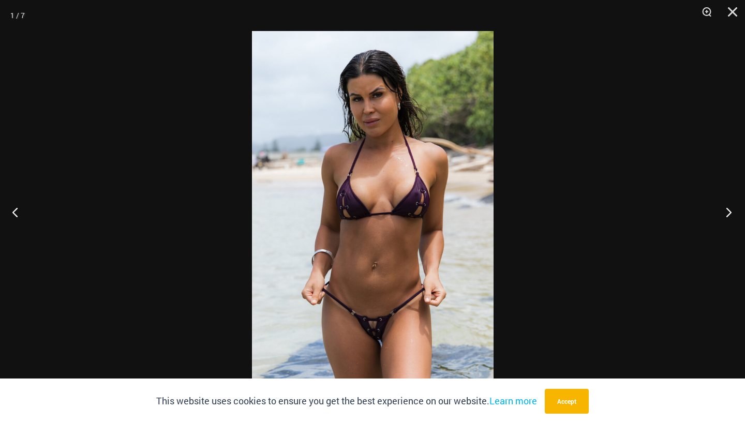
click at [721, 207] on button "Next" at bounding box center [725, 212] width 39 height 52
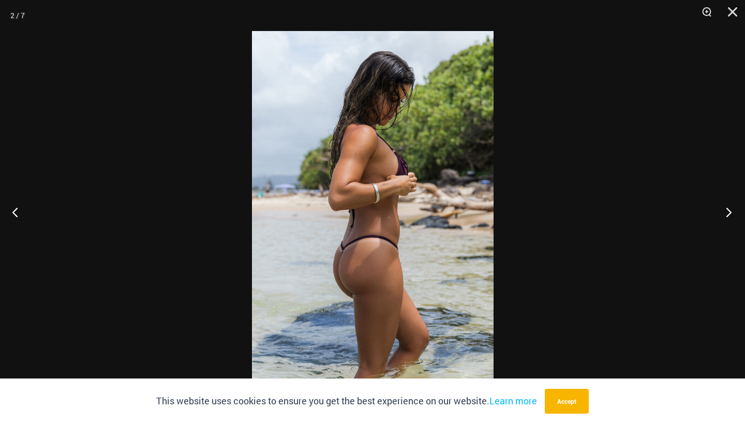
click at [721, 207] on button "Next" at bounding box center [725, 212] width 39 height 52
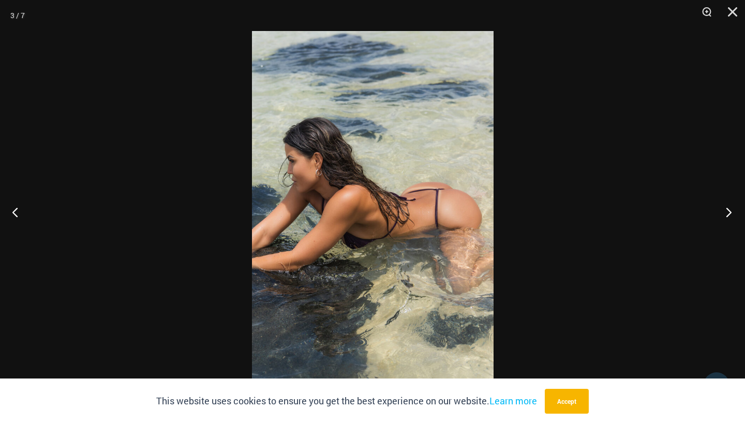
click at [721, 207] on button "Next" at bounding box center [725, 212] width 39 height 52
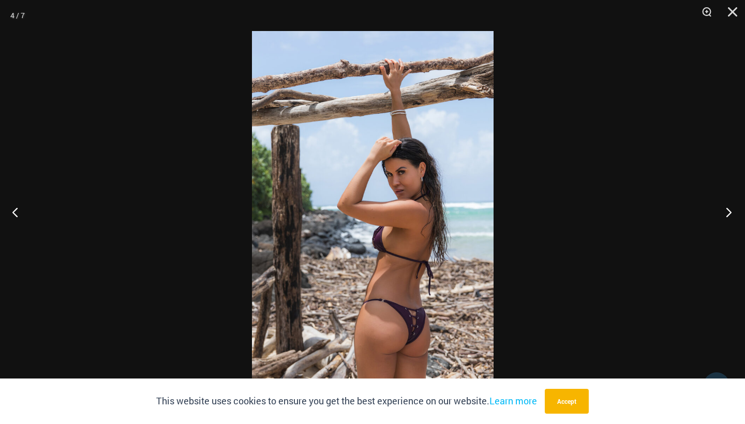
click at [721, 207] on button "Next" at bounding box center [725, 212] width 39 height 52
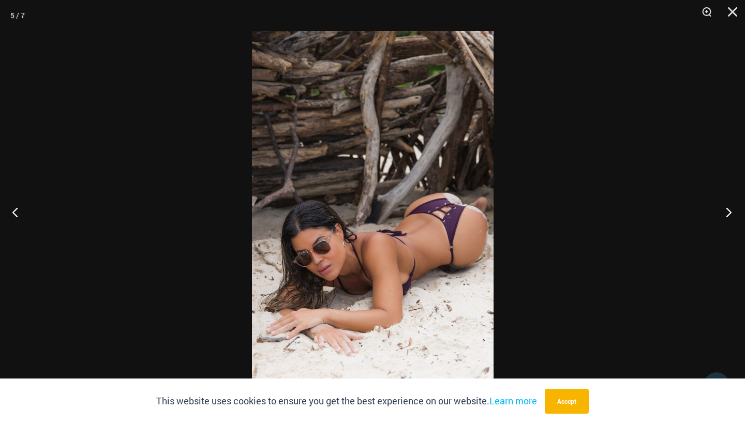
click at [721, 207] on button "Next" at bounding box center [725, 212] width 39 height 52
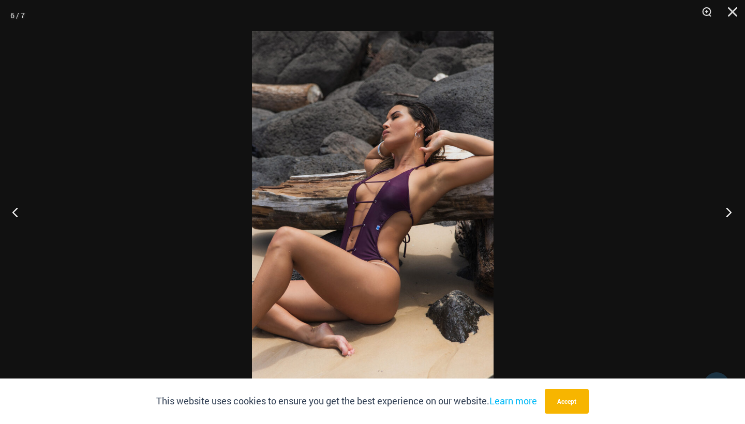
click at [721, 207] on button "Next" at bounding box center [725, 212] width 39 height 52
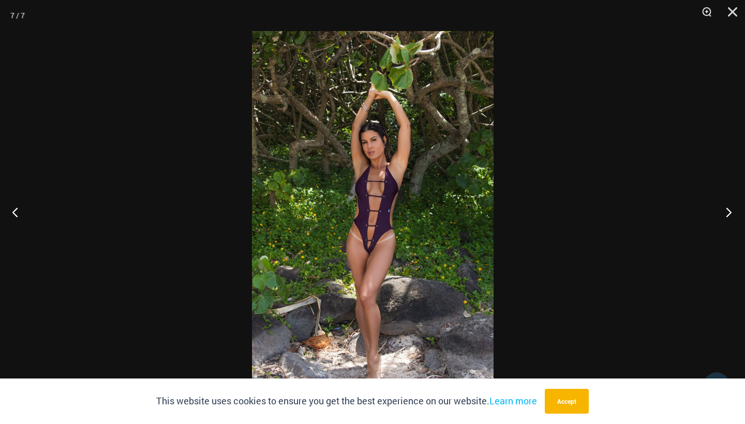
click at [721, 207] on button "Next" at bounding box center [725, 212] width 39 height 52
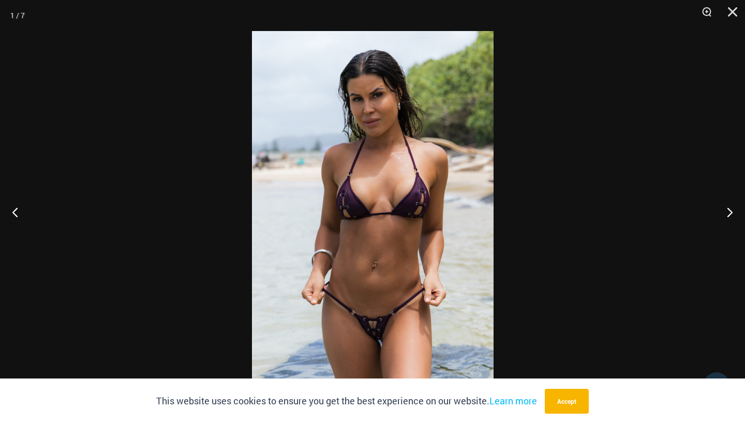
click at [447, 223] on img at bounding box center [373, 212] width 242 height 362
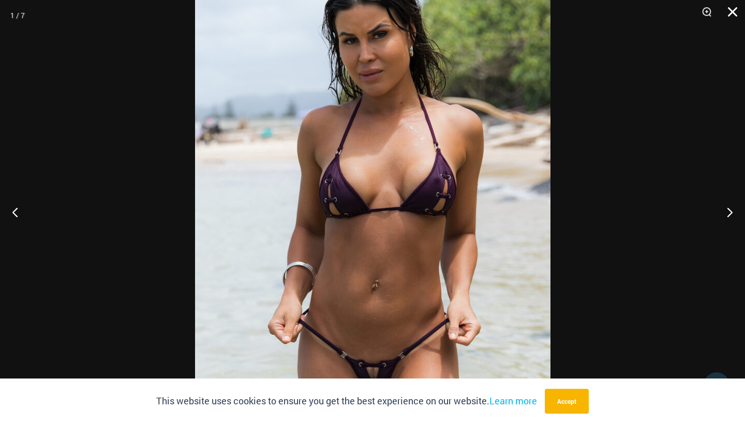
click at [737, 14] on button "Close" at bounding box center [729, 15] width 26 height 31
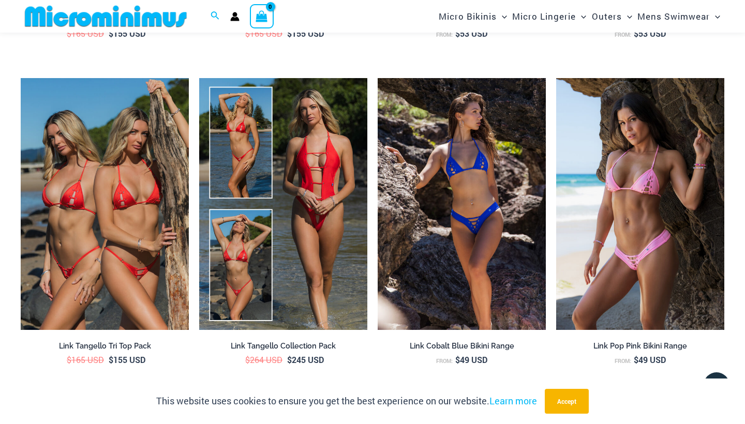
scroll to position [1818, 0]
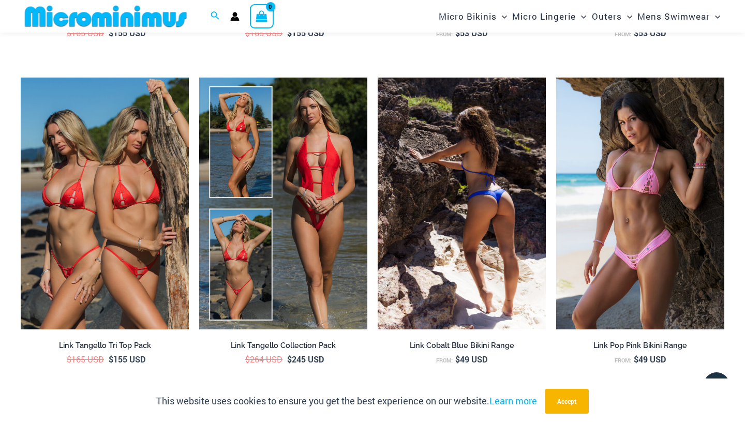
click at [482, 158] on img at bounding box center [462, 204] width 168 height 252
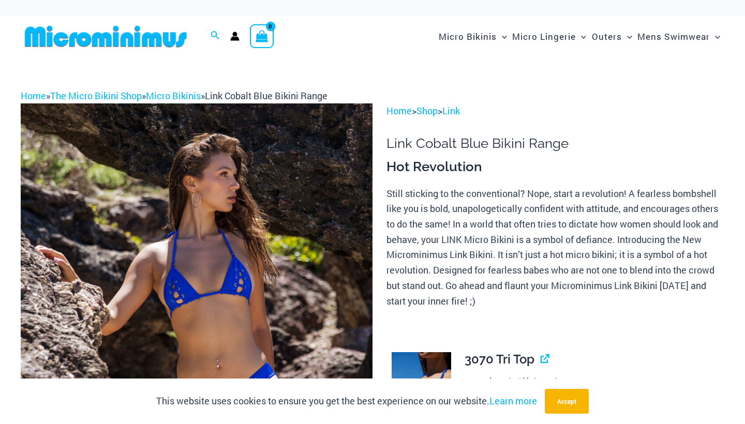
click at [239, 289] on img at bounding box center [197, 367] width 352 height 528
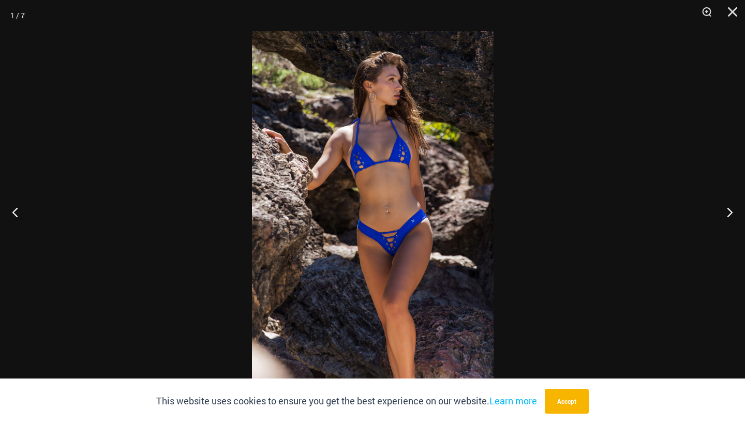
click at [416, 181] on img at bounding box center [373, 212] width 242 height 362
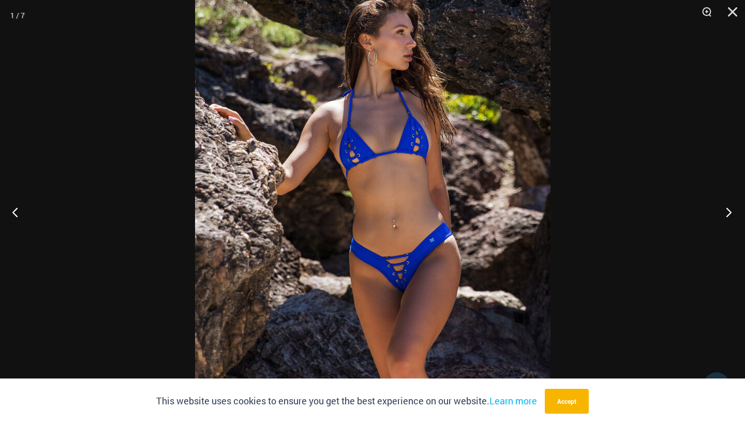
click at [729, 214] on button "Next" at bounding box center [725, 212] width 39 height 52
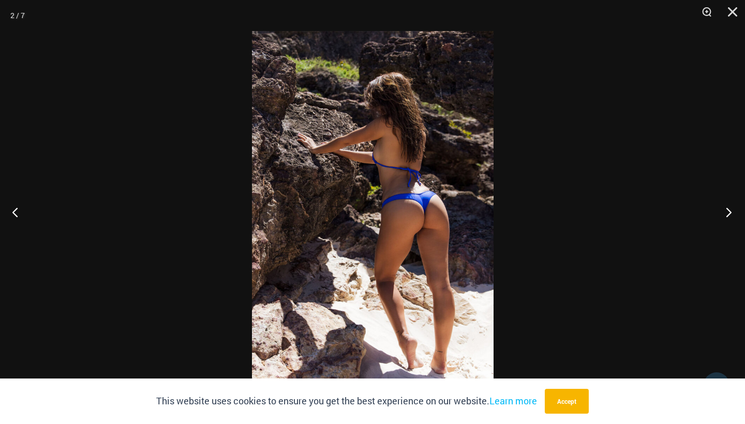
click at [729, 214] on button "Next" at bounding box center [725, 212] width 39 height 52
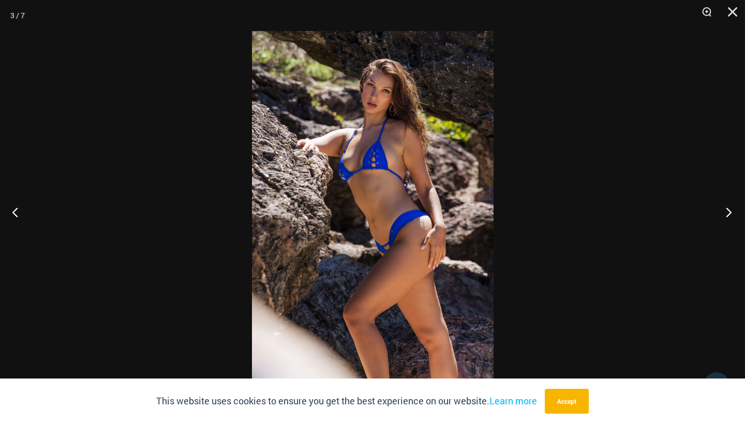
click at [729, 214] on button "Next" at bounding box center [725, 212] width 39 height 52
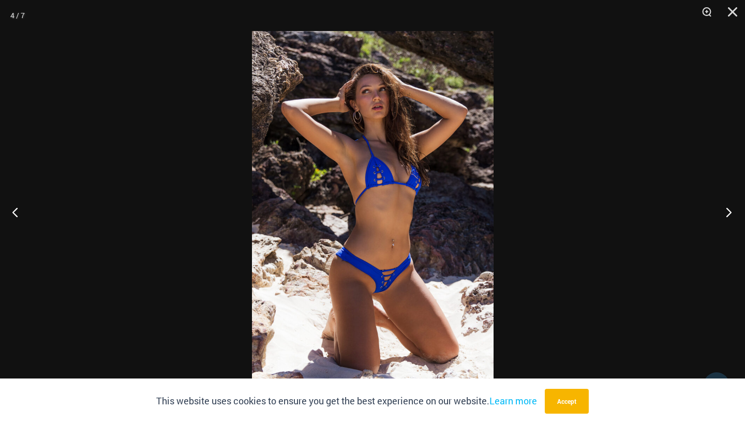
click at [729, 214] on button "Next" at bounding box center [725, 212] width 39 height 52
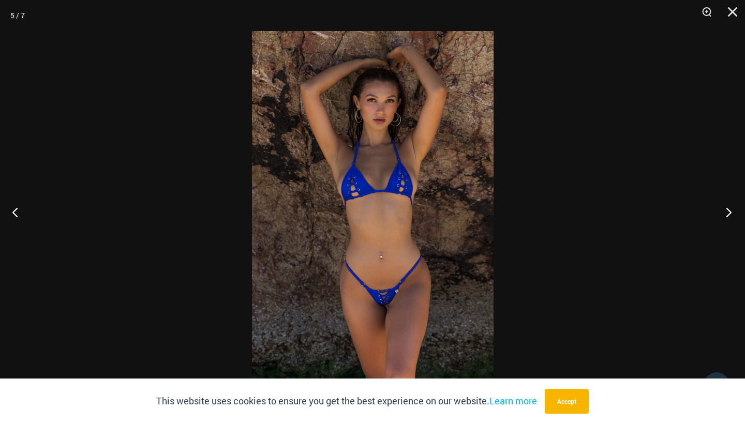
click at [729, 214] on button "Next" at bounding box center [725, 212] width 39 height 52
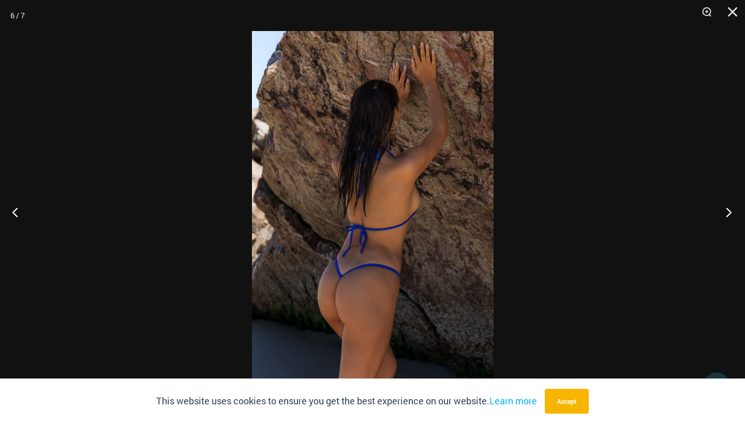
click at [729, 214] on button "Next" at bounding box center [725, 212] width 39 height 52
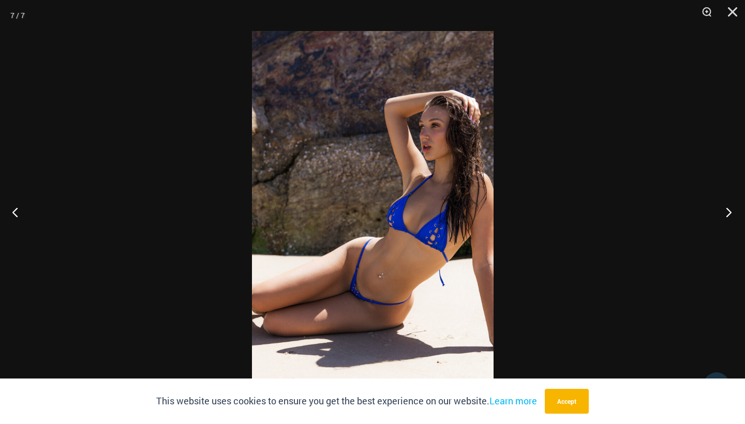
click at [729, 214] on button "Next" at bounding box center [725, 212] width 39 height 52
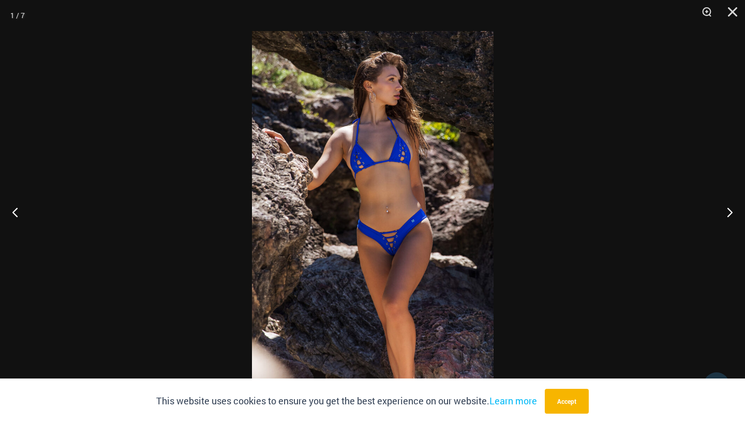
click at [384, 183] on img at bounding box center [373, 212] width 242 height 362
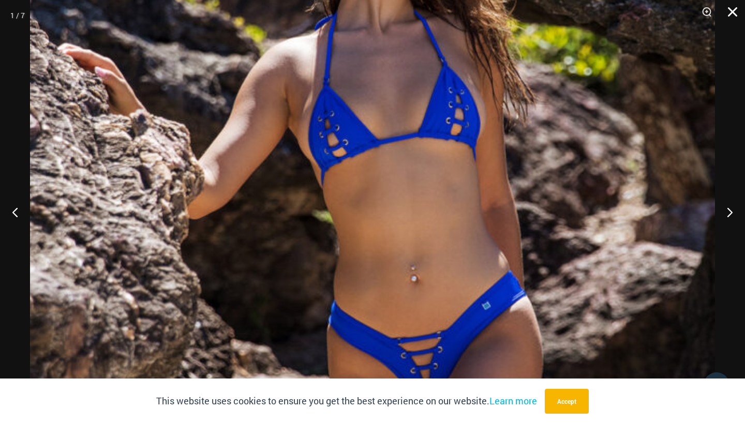
click at [729, 10] on button "Close" at bounding box center [729, 15] width 26 height 31
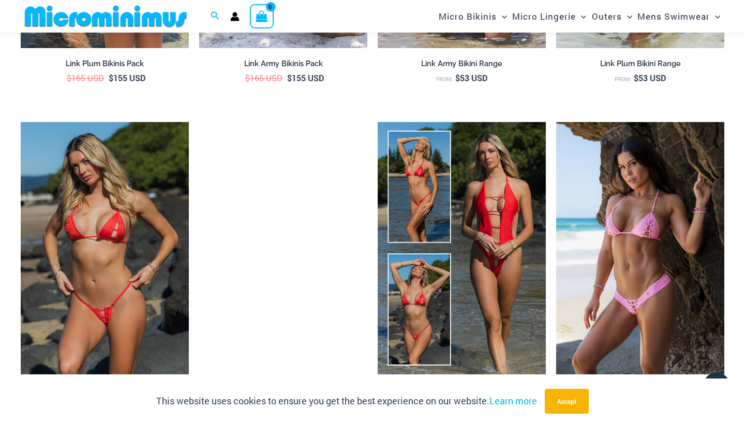
scroll to position [1530, 0]
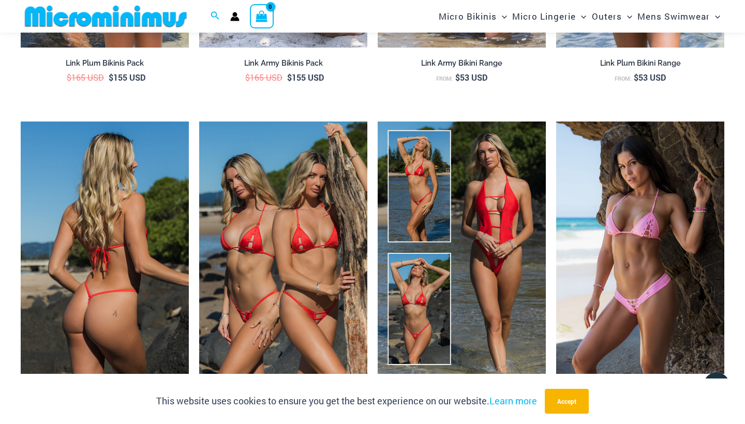
click at [137, 238] on img at bounding box center [105, 248] width 168 height 252
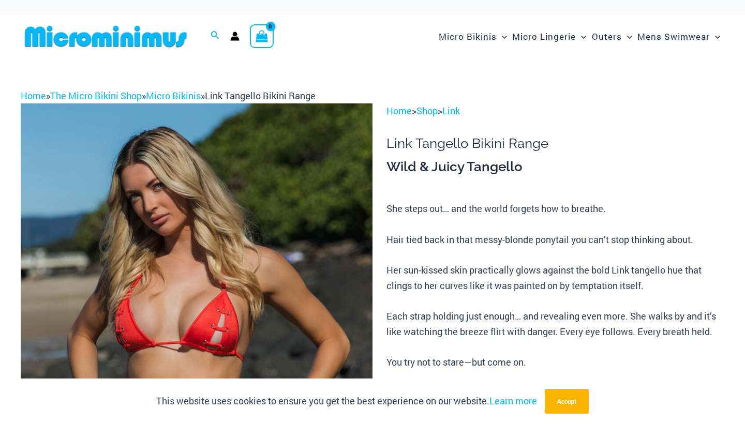
click at [188, 244] on img at bounding box center [197, 367] width 352 height 528
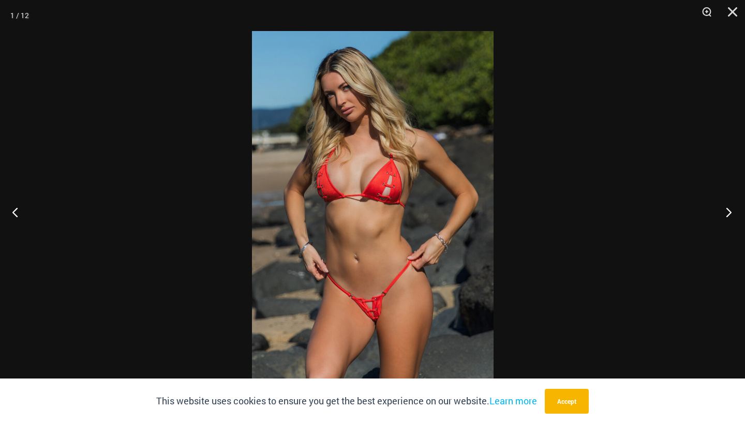
click at [725, 214] on button "Next" at bounding box center [725, 212] width 39 height 52
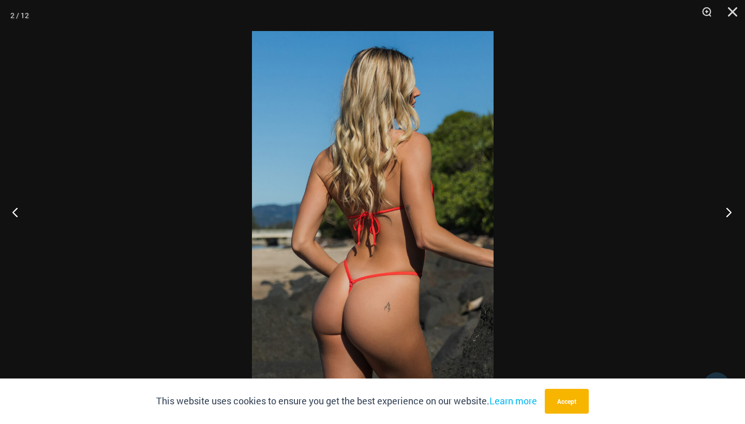
click at [725, 214] on button "Next" at bounding box center [725, 212] width 39 height 52
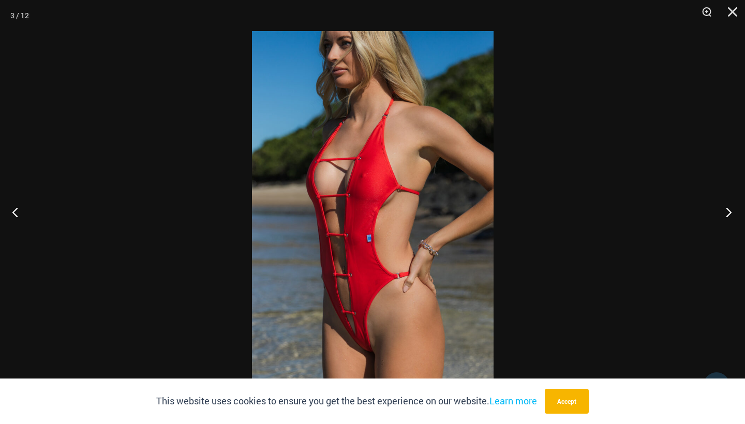
click at [725, 214] on button "Next" at bounding box center [725, 212] width 39 height 52
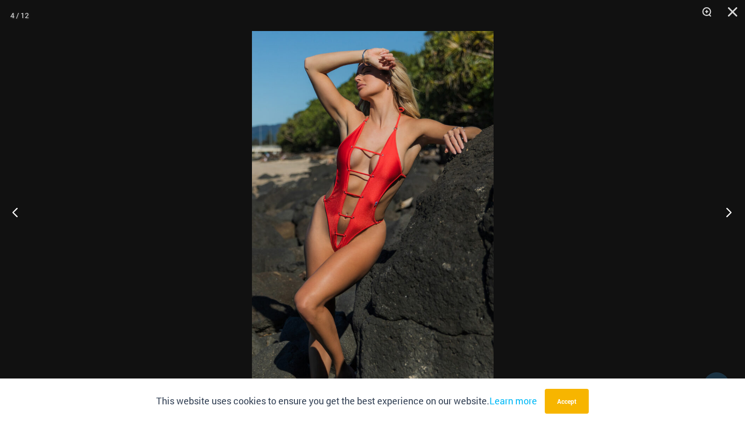
click at [725, 214] on button "Next" at bounding box center [725, 212] width 39 height 52
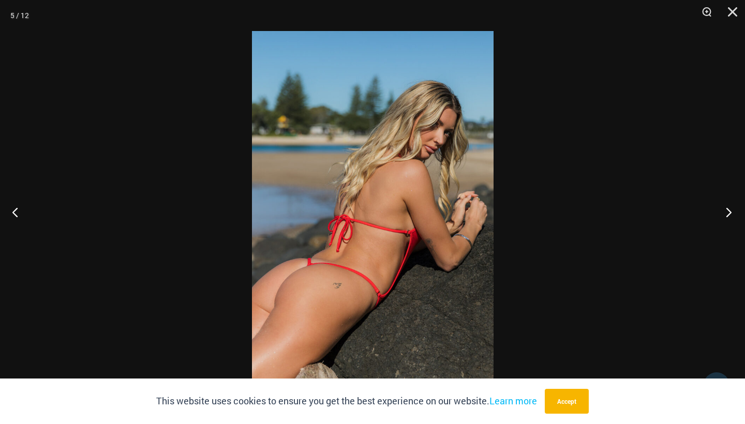
click at [725, 214] on button "Next" at bounding box center [725, 212] width 39 height 52
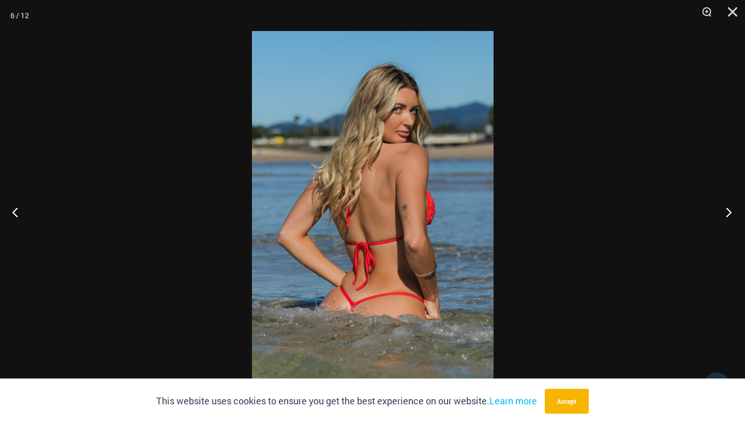
click at [725, 214] on button "Next" at bounding box center [725, 212] width 39 height 52
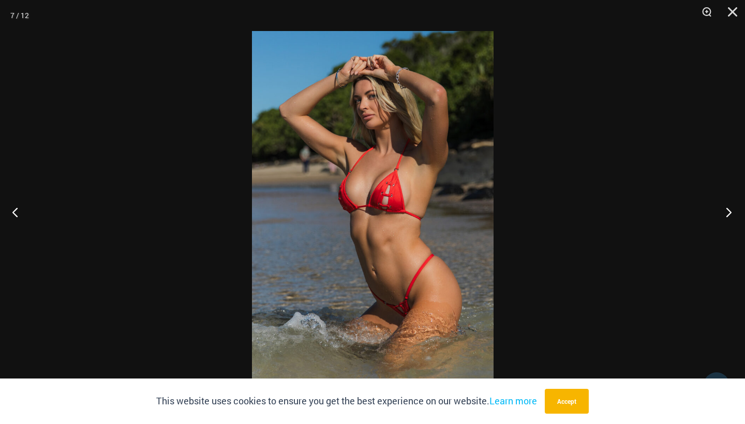
click at [725, 214] on button "Next" at bounding box center [725, 212] width 39 height 52
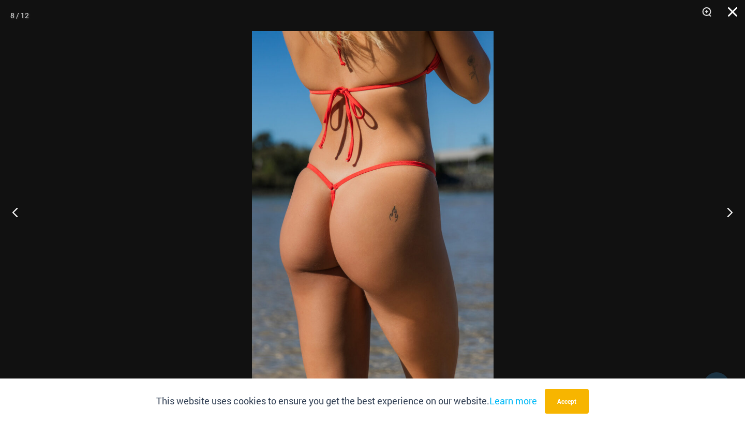
click at [733, 8] on button "Close" at bounding box center [729, 15] width 26 height 31
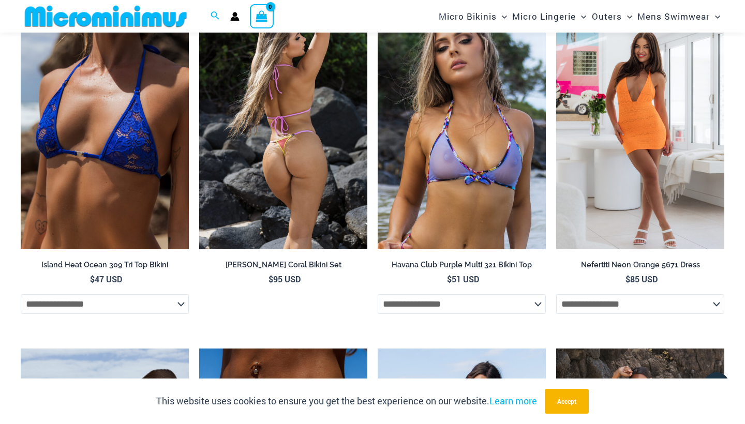
scroll to position [2709, 0]
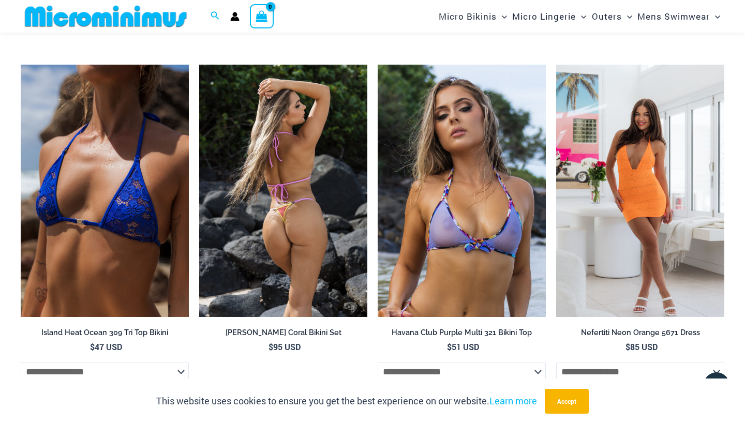
click at [298, 167] on img at bounding box center [283, 191] width 168 height 252
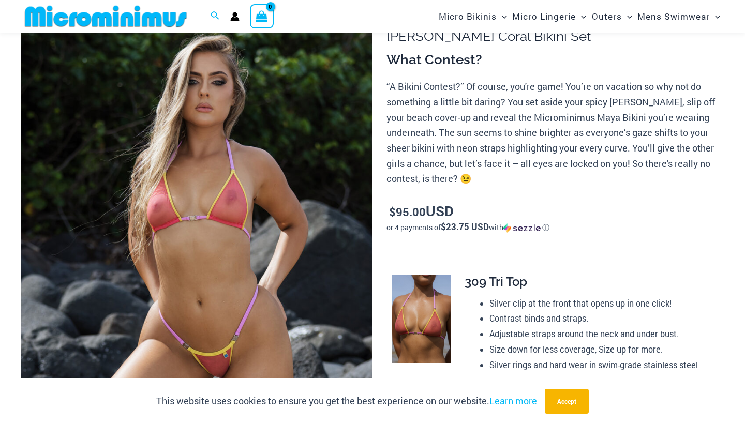
scroll to position [124, 0]
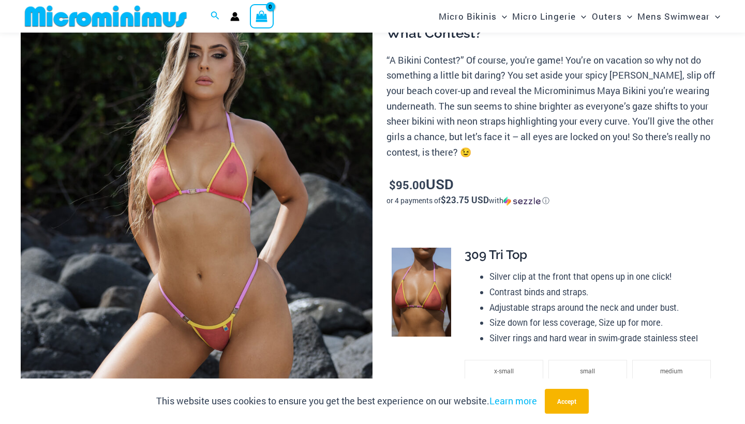
click at [227, 198] on img at bounding box center [197, 234] width 352 height 528
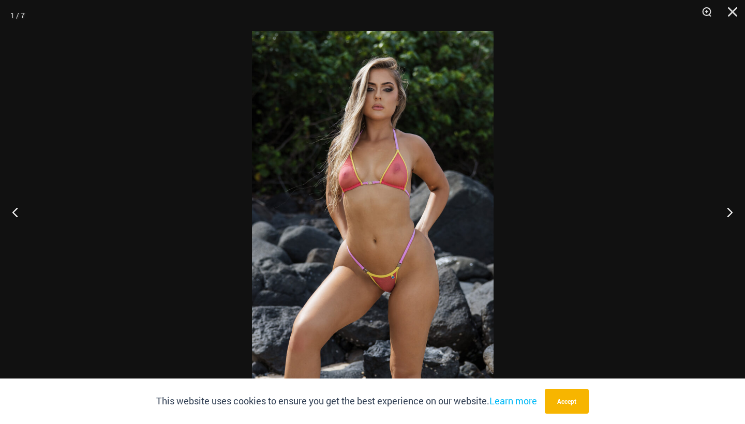
click at [407, 184] on img at bounding box center [373, 212] width 242 height 362
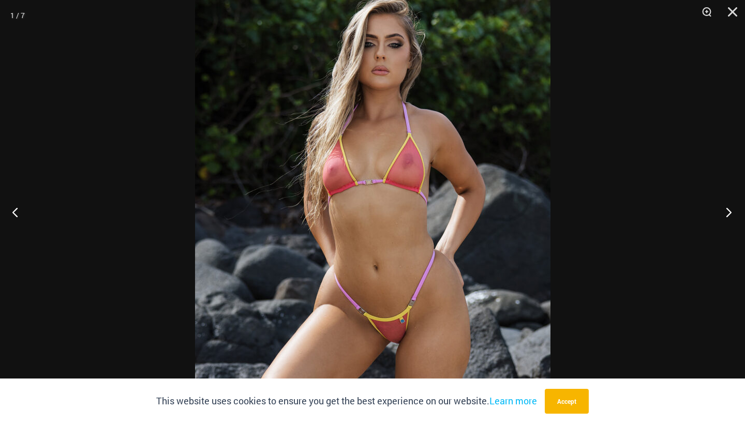
click at [726, 206] on button "Next" at bounding box center [725, 212] width 39 height 52
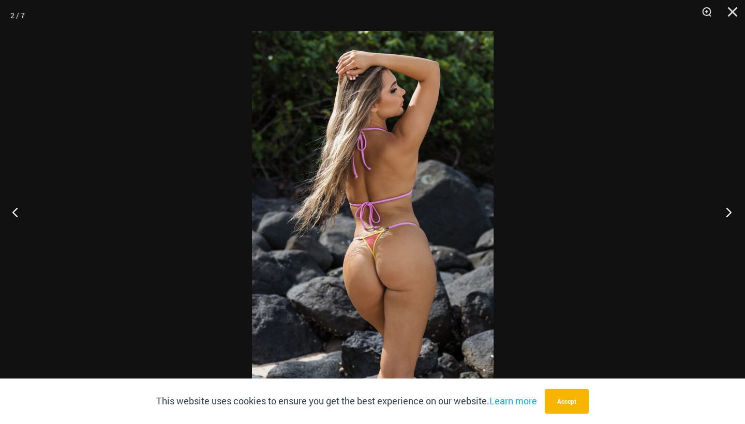
click at [726, 206] on button "Next" at bounding box center [725, 212] width 39 height 52
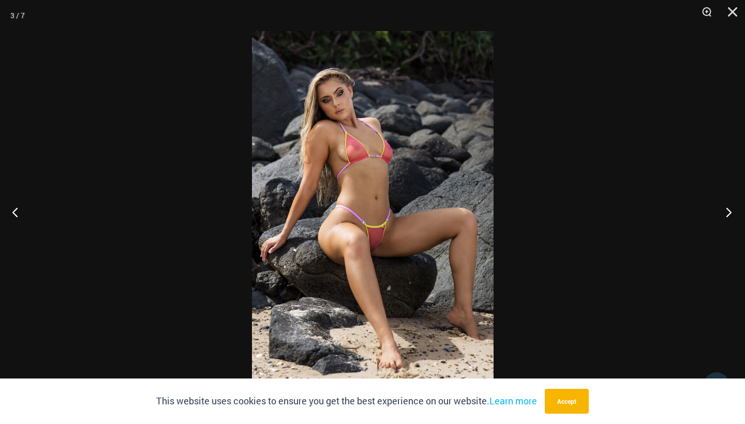
click at [726, 206] on button "Next" at bounding box center [725, 212] width 39 height 52
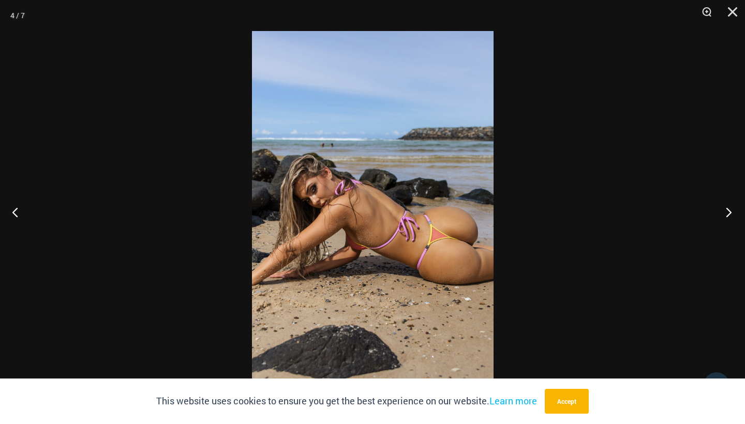
click at [726, 206] on button "Next" at bounding box center [725, 212] width 39 height 52
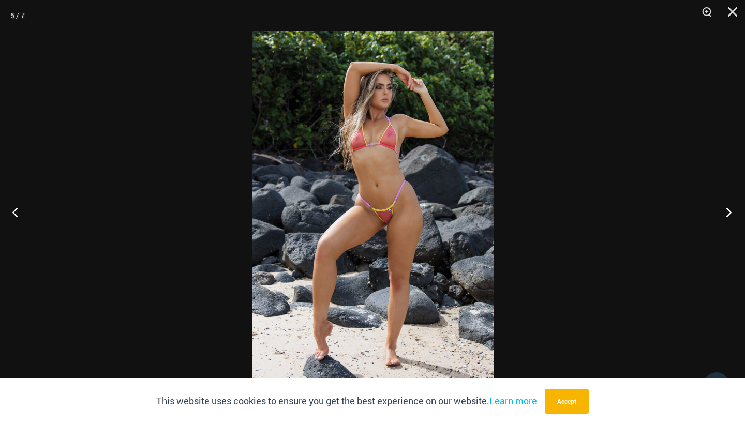
click at [726, 206] on button "Next" at bounding box center [725, 212] width 39 height 52
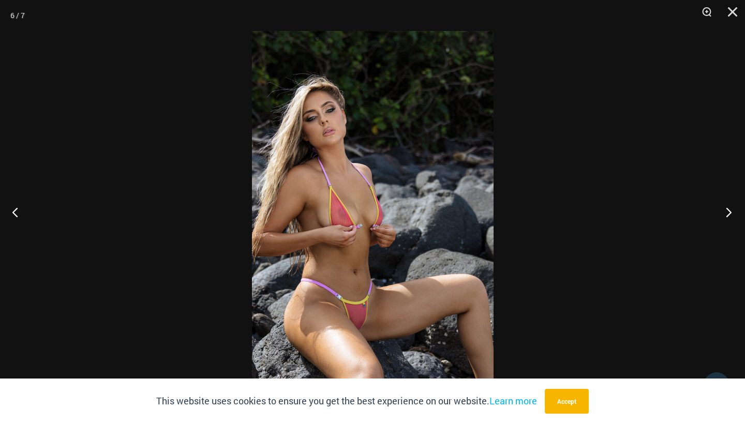
click at [726, 206] on button "Next" at bounding box center [725, 212] width 39 height 52
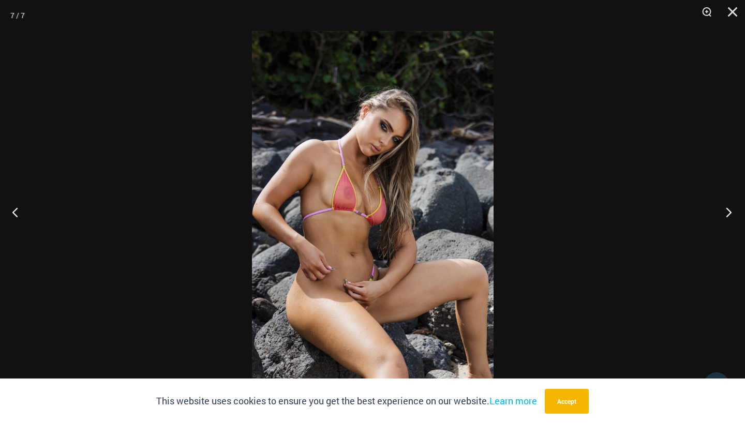
click at [726, 206] on button "Next" at bounding box center [725, 212] width 39 height 52
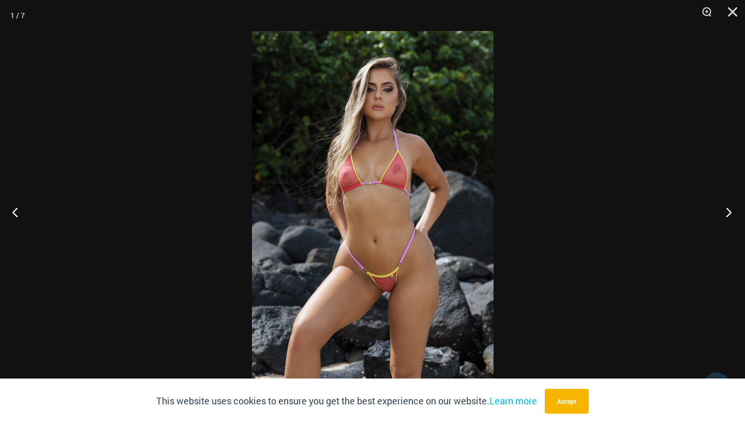
click at [726, 206] on button "Next" at bounding box center [725, 212] width 39 height 52
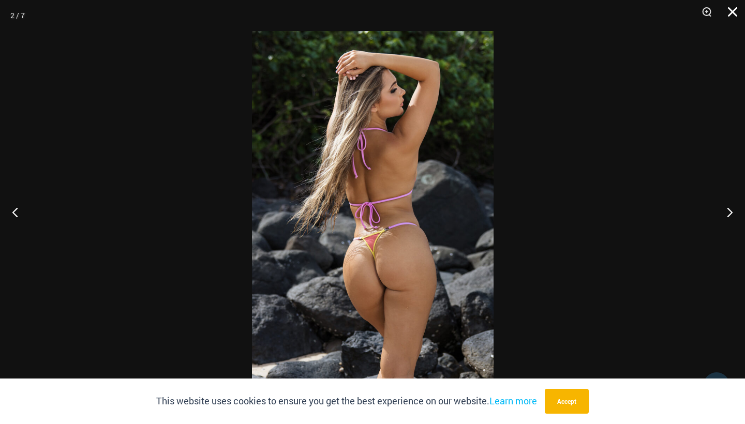
click at [731, 16] on button "Close" at bounding box center [729, 15] width 26 height 31
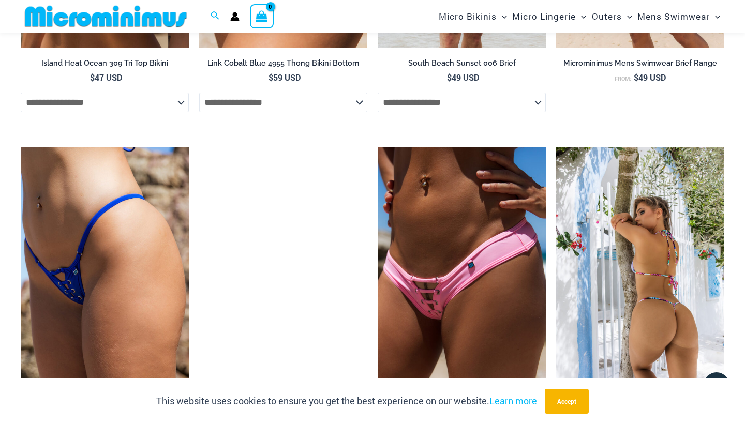
scroll to position [2578, 0]
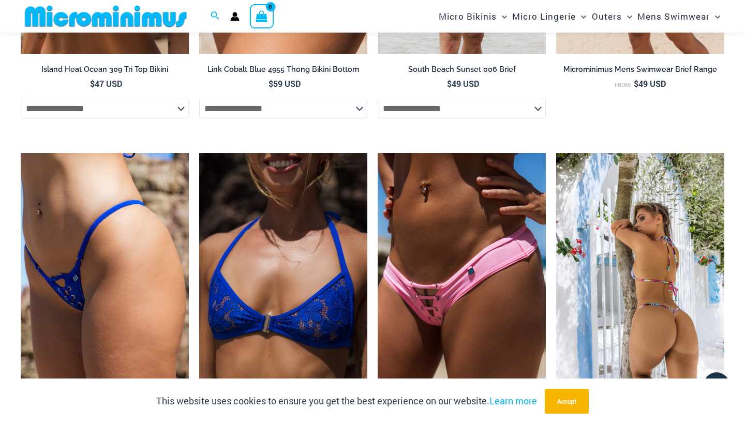
click at [604, 287] on img at bounding box center [640, 279] width 168 height 252
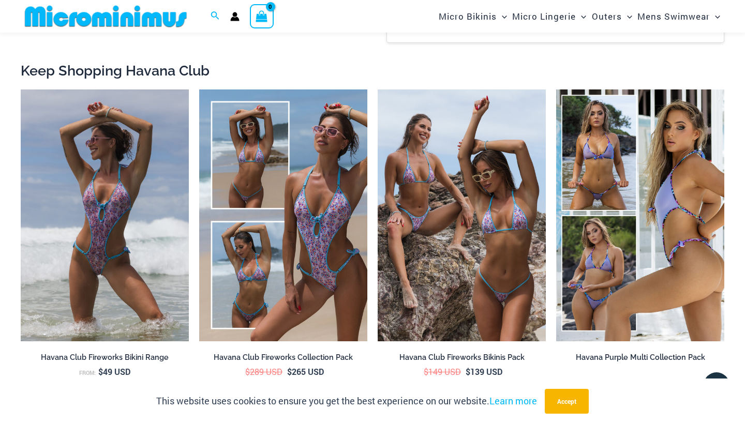
scroll to position [1371, 0]
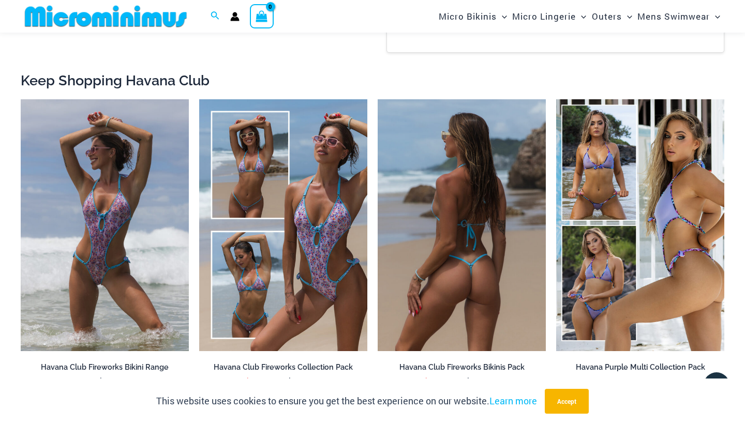
click at [392, 246] on img at bounding box center [462, 225] width 168 height 252
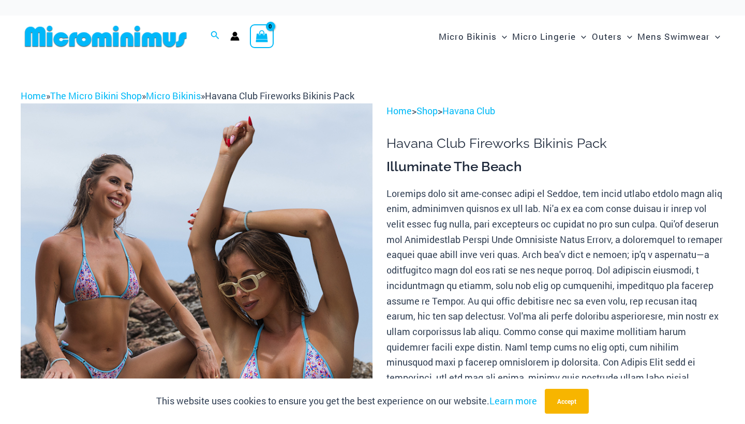
click at [238, 224] on img at bounding box center [197, 367] width 352 height 528
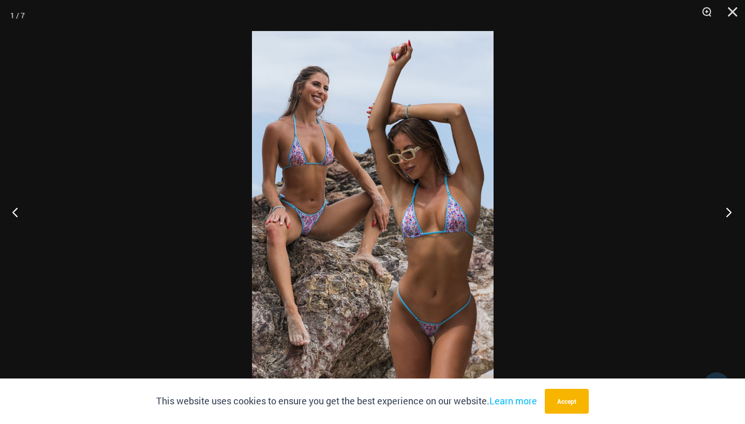
click at [730, 208] on button "Next" at bounding box center [725, 212] width 39 height 52
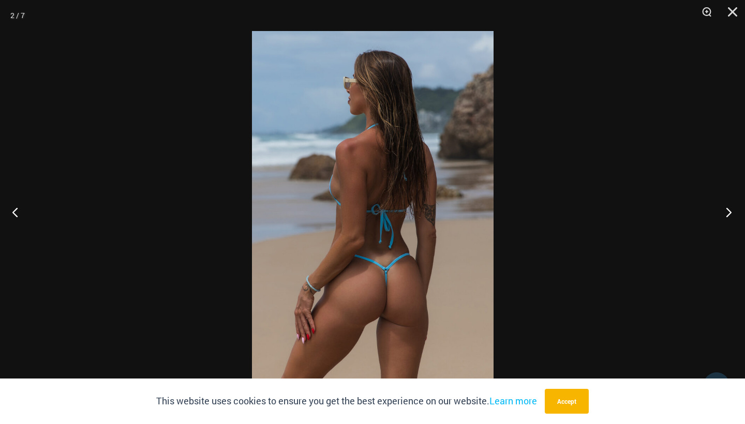
click at [730, 208] on button "Next" at bounding box center [725, 212] width 39 height 52
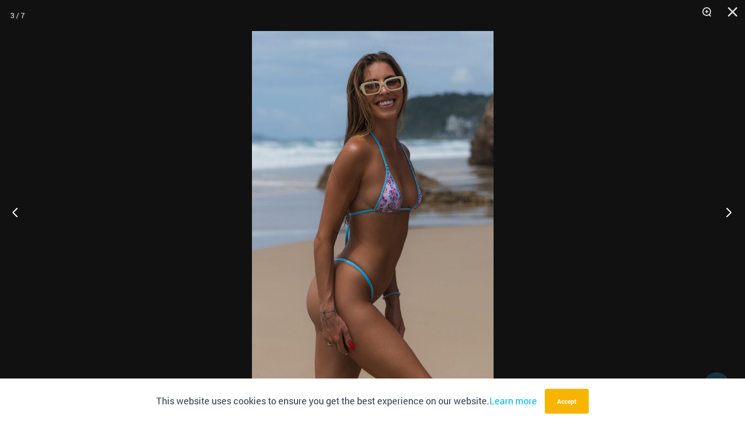
click at [730, 208] on button "Next" at bounding box center [725, 212] width 39 height 52
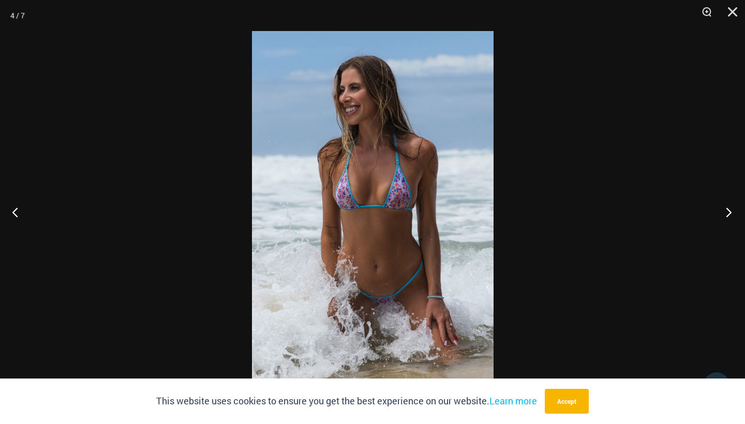
click at [730, 208] on button "Next" at bounding box center [725, 212] width 39 height 52
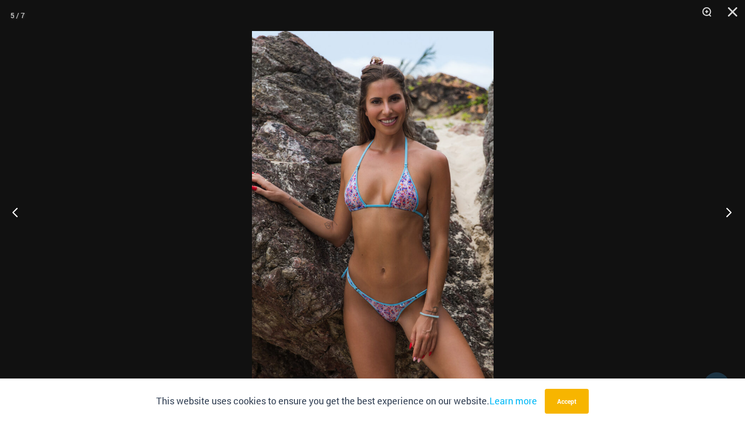
click at [730, 208] on button "Next" at bounding box center [725, 212] width 39 height 52
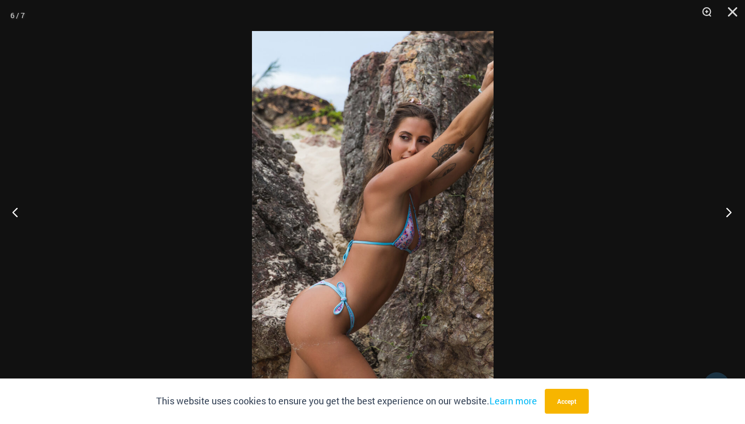
click at [730, 208] on button "Next" at bounding box center [725, 212] width 39 height 52
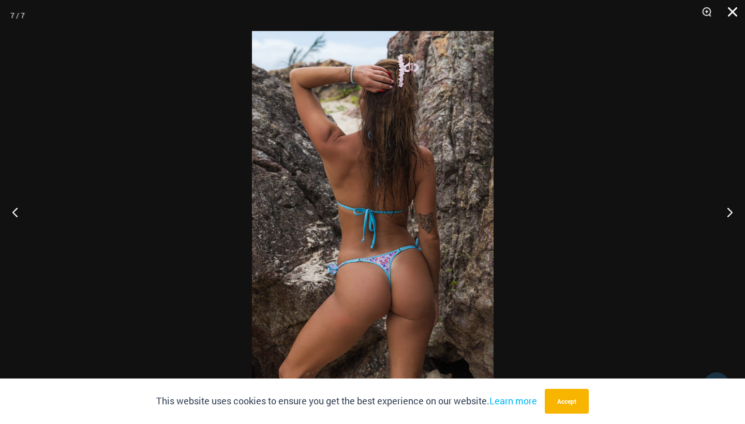
click at [730, 7] on button "Close" at bounding box center [729, 15] width 26 height 31
